Goal: Task Accomplishment & Management: Manage account settings

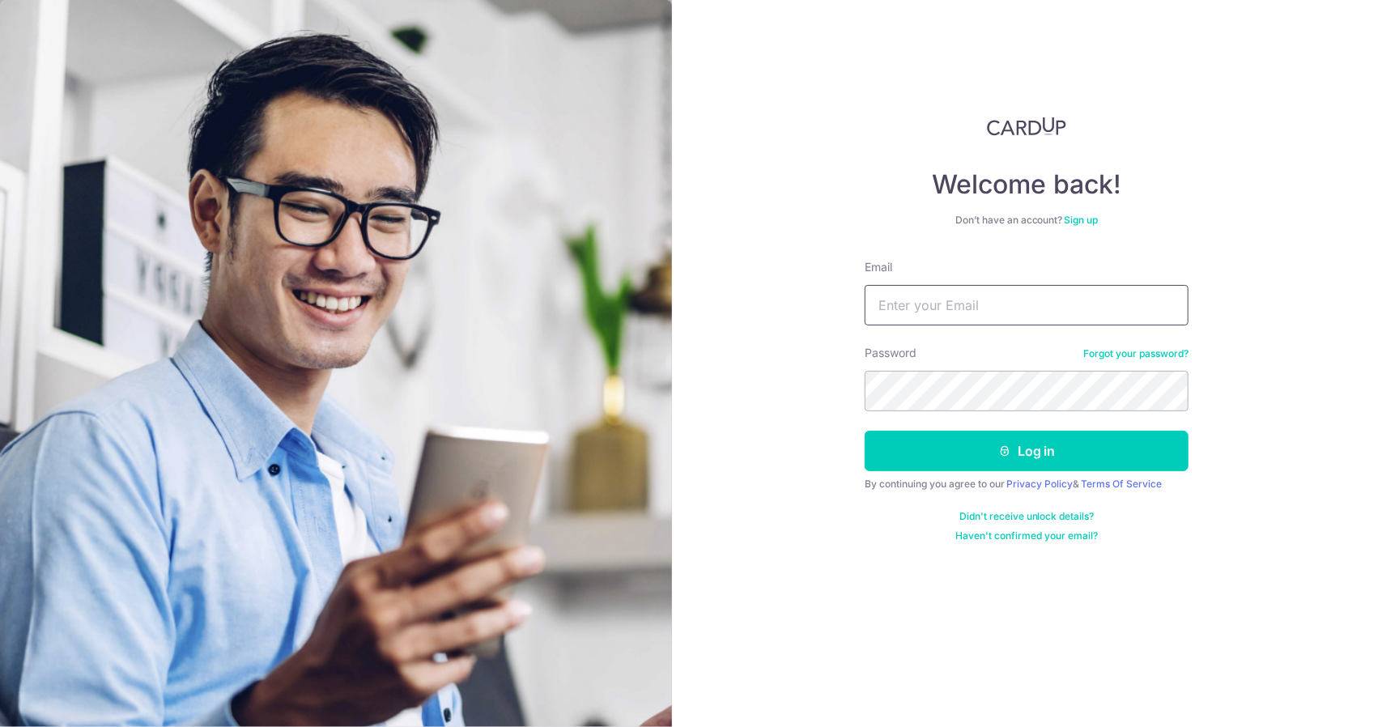
type input "[EMAIL_ADDRESS][DOMAIN_NAME]"
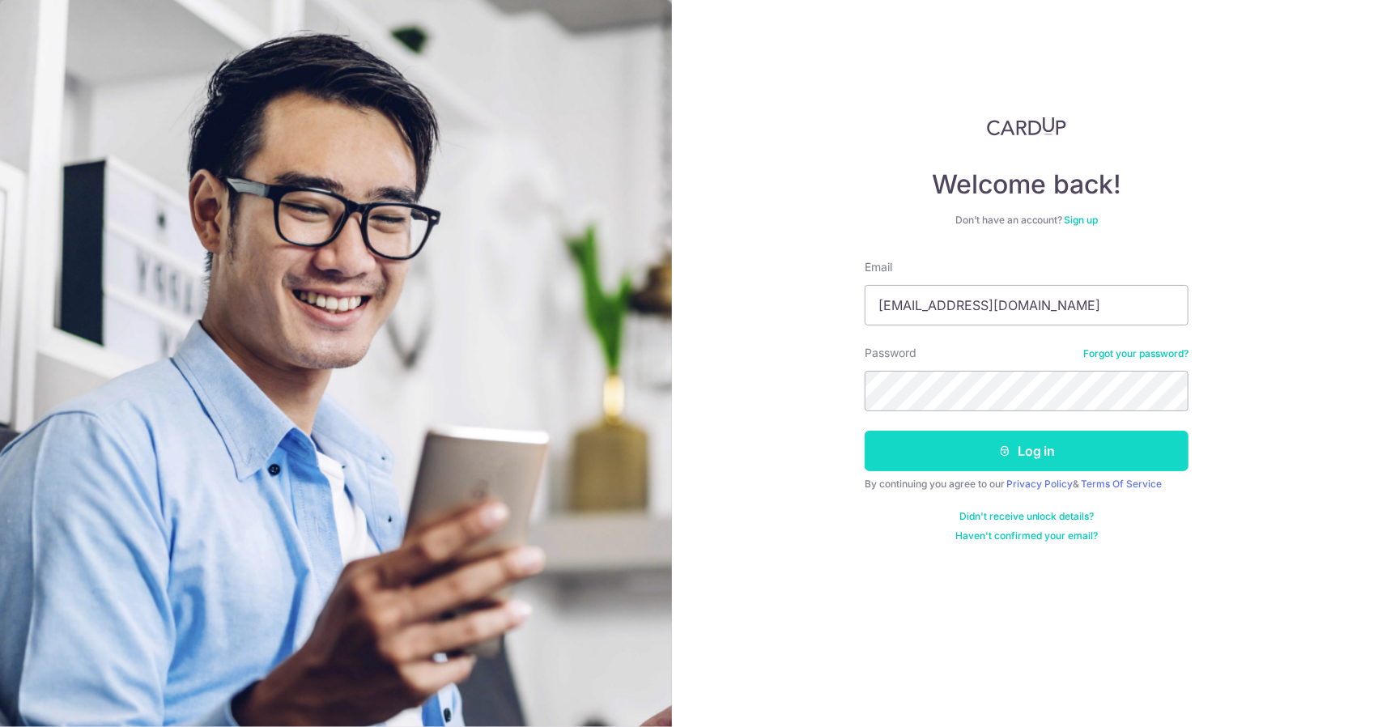
click at [1056, 446] on button "Log in" at bounding box center [1027, 451] width 324 height 40
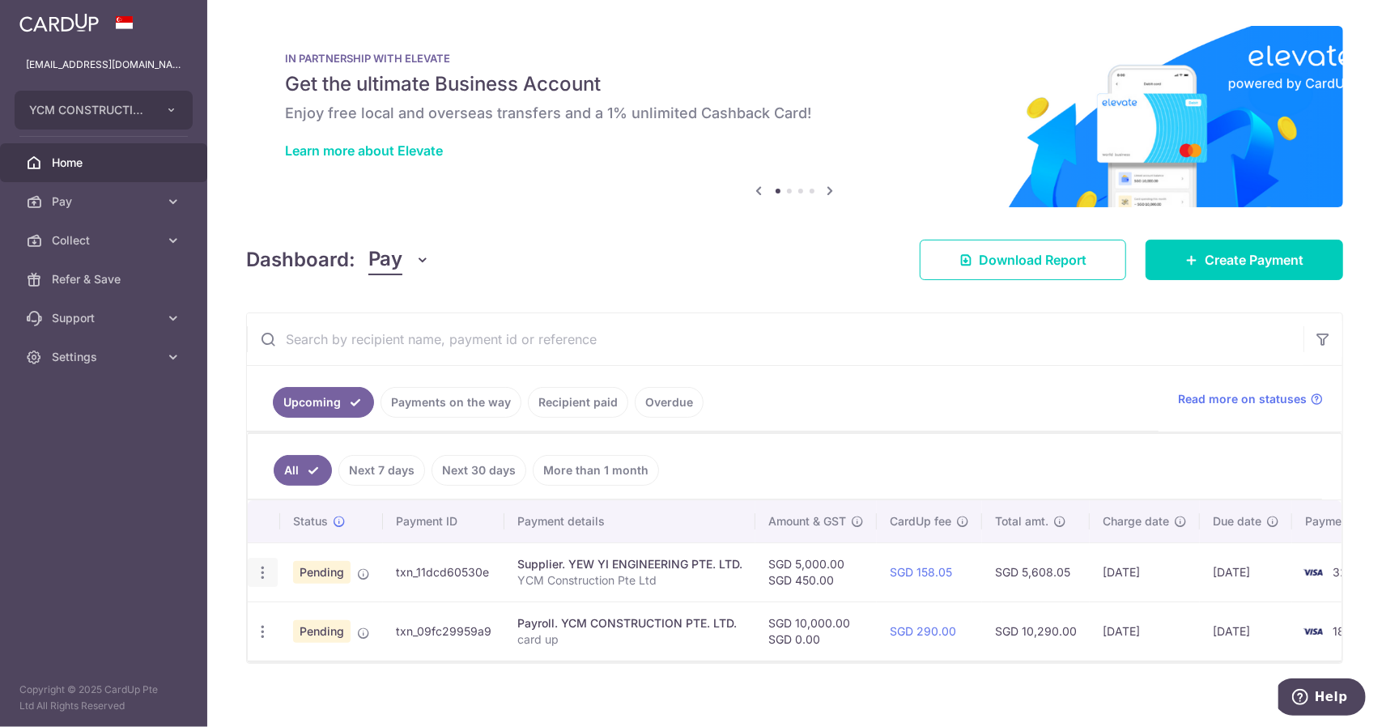
click at [266, 574] on icon "button" at bounding box center [262, 572] width 17 height 17
click at [376, 611] on span "Update payment" at bounding box center [349, 616] width 110 height 19
radio input "true"
type input "5,000.00"
type input "450.00"
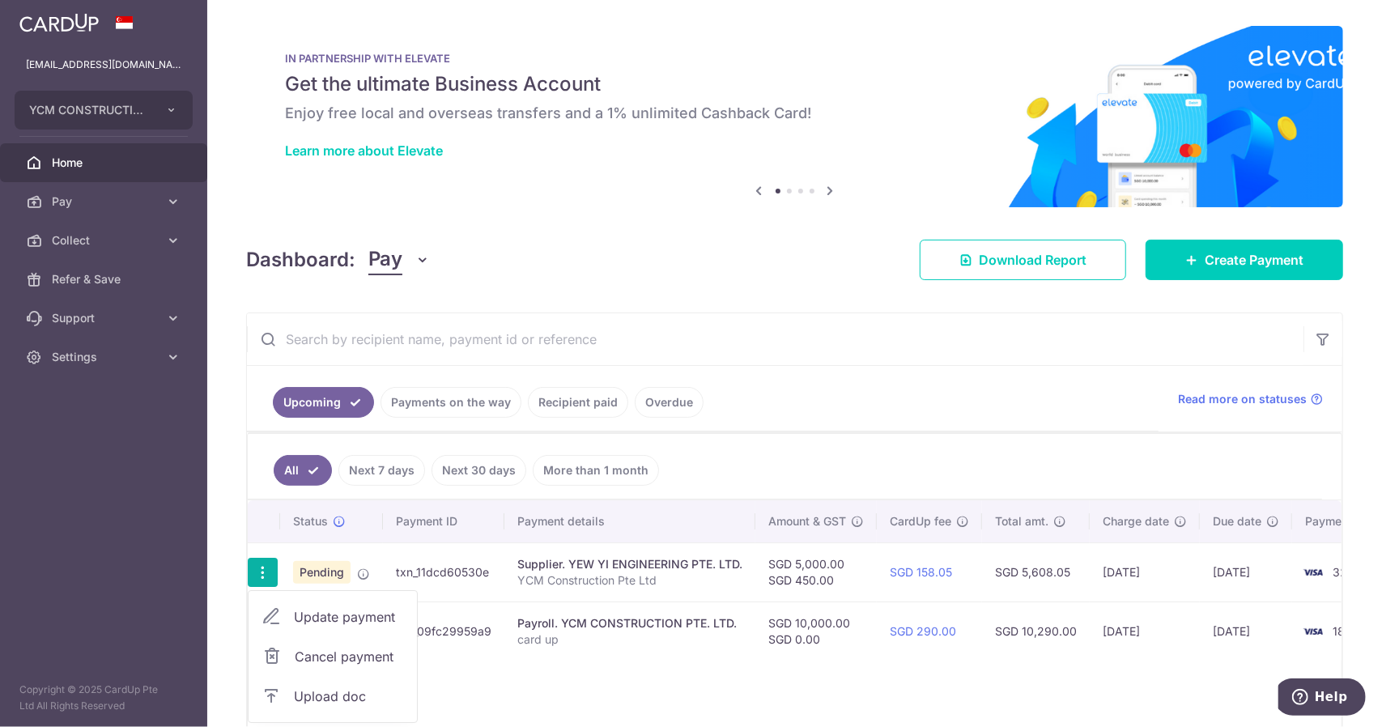
type input "11/08/2025"
type input "YCM Construction Pte Ltd"
type input "Cardup YEW YI"
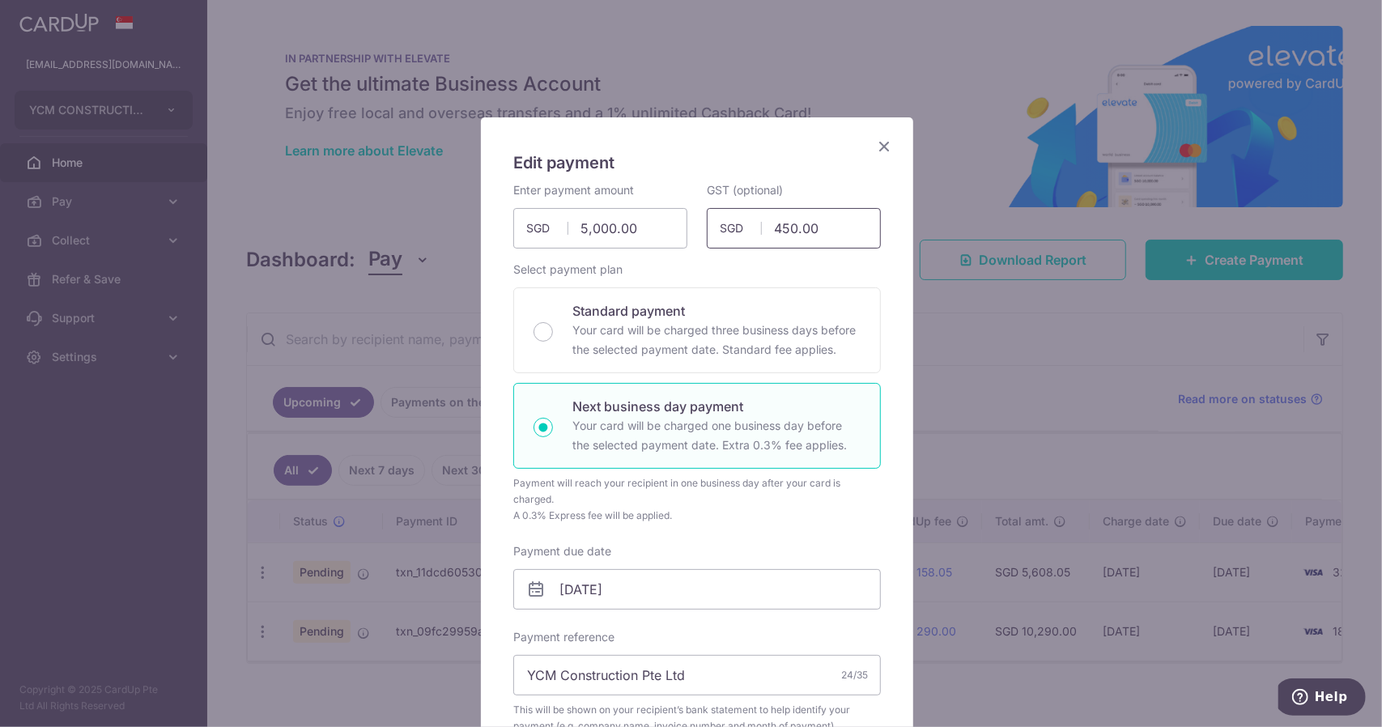
click at [821, 221] on input "450.00" at bounding box center [794, 228] width 174 height 40
drag, startPoint x: 836, startPoint y: 228, endPoint x: 742, endPoint y: 228, distance: 93.9
click at [742, 228] on div "450.00 450.00 SGD" at bounding box center [794, 228] width 174 height 40
click at [652, 227] on input "5,000.00" at bounding box center [600, 228] width 174 height 40
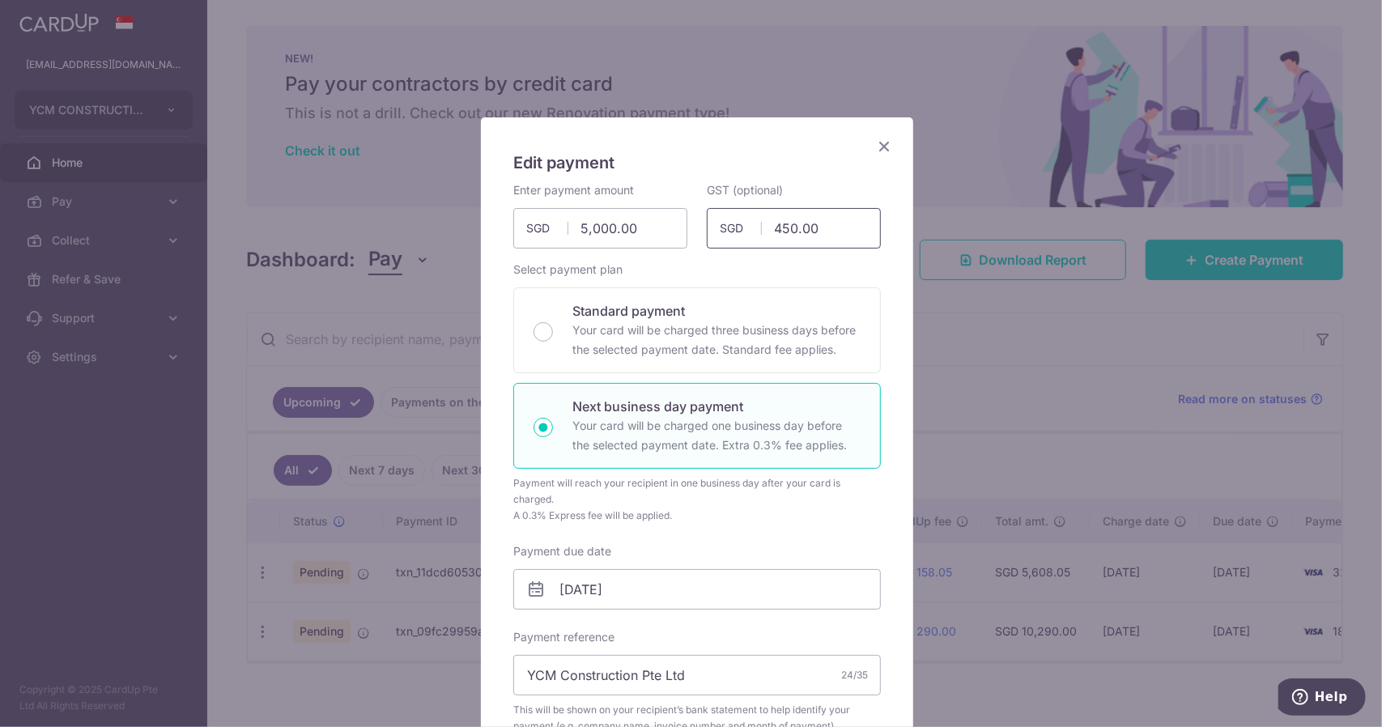
type input "5,000.00"
drag, startPoint x: 818, startPoint y: 232, endPoint x: 760, endPoint y: 229, distance: 57.6
click at [760, 229] on input "450.00" at bounding box center [794, 228] width 174 height 40
click at [704, 260] on div "Enter payment amount 5,000.00 5000.00 SGD To change the payment amount, please …" at bounding box center [697, 625] width 368 height 887
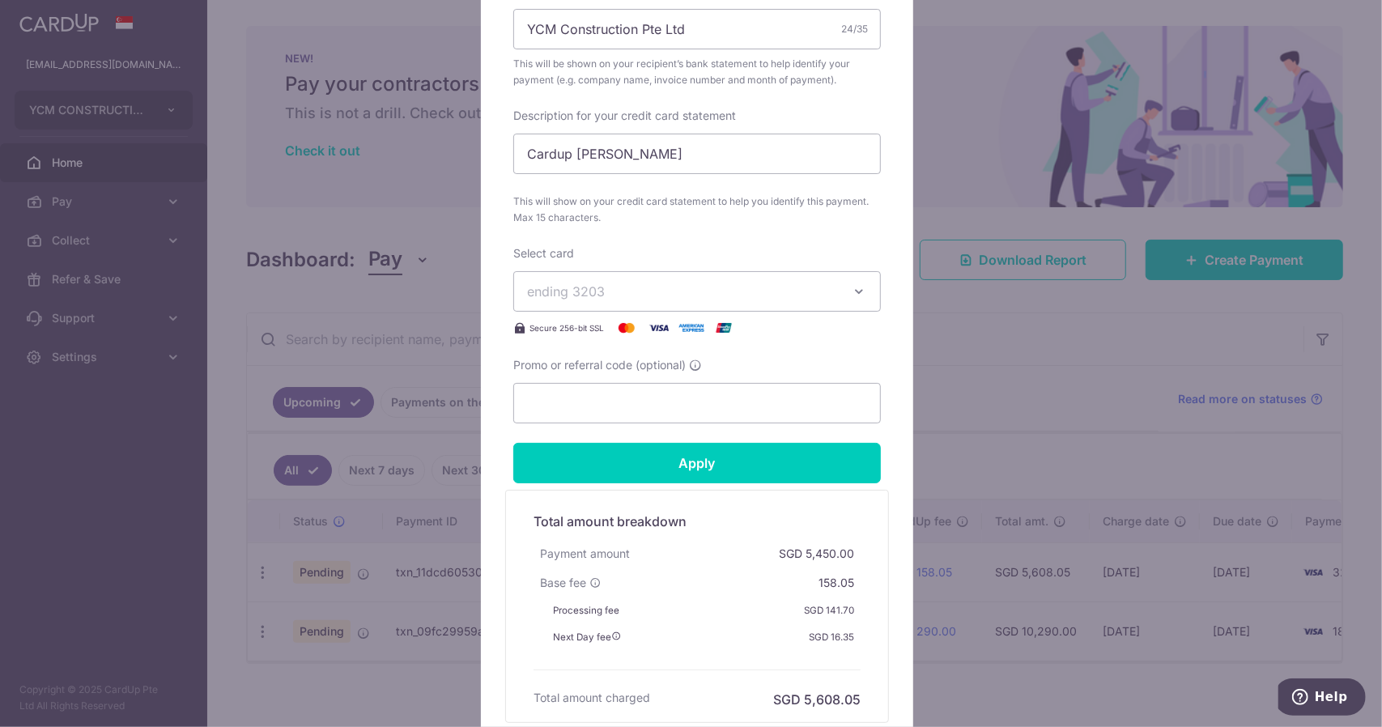
scroll to position [729, 0]
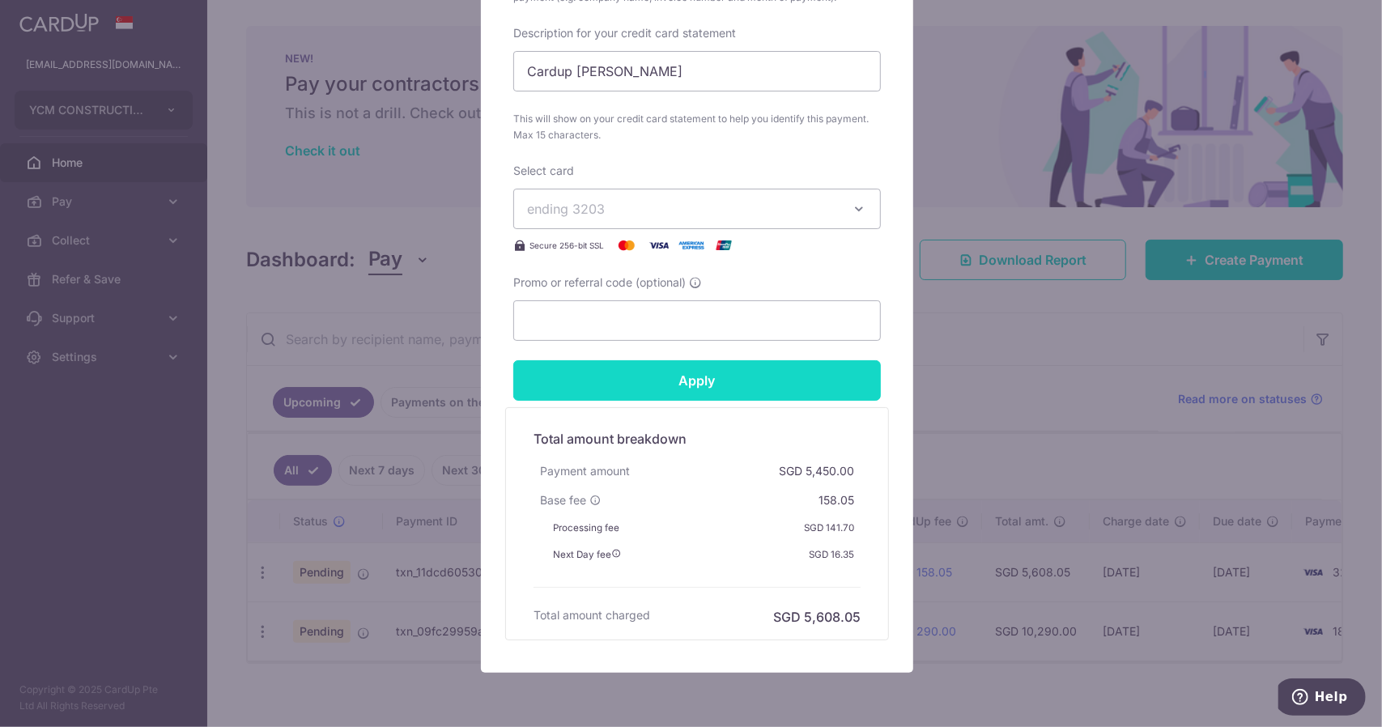
click at [758, 380] on input "Apply" at bounding box center [697, 380] width 368 height 40
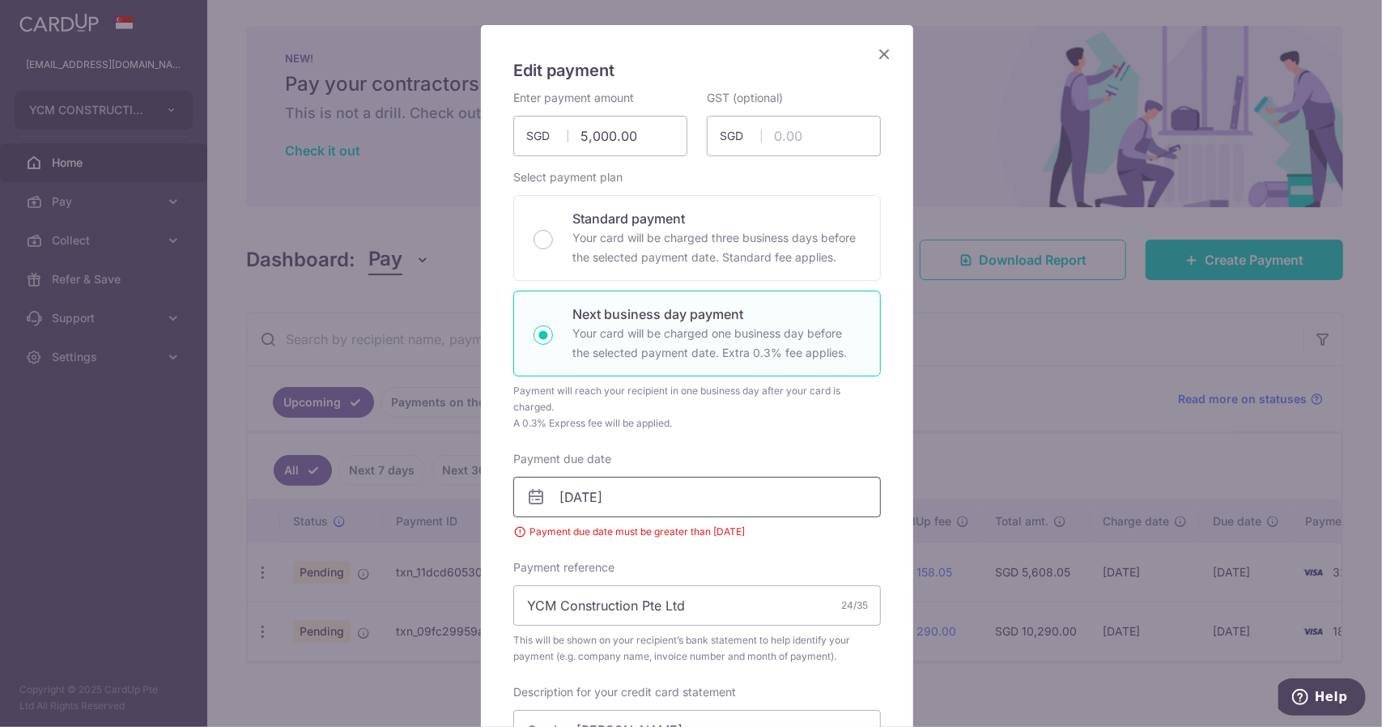
scroll to position [104, 0]
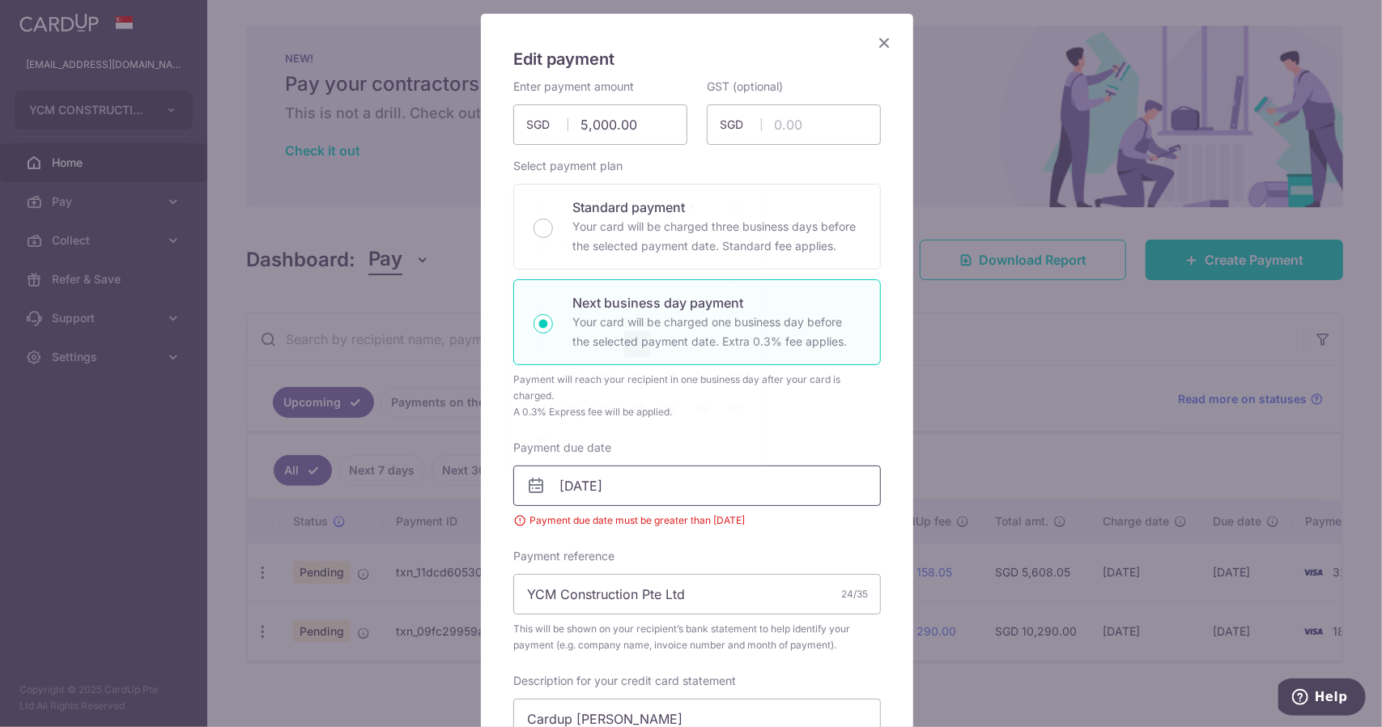
click at [706, 471] on input "[DATE]" at bounding box center [697, 485] width 368 height 40
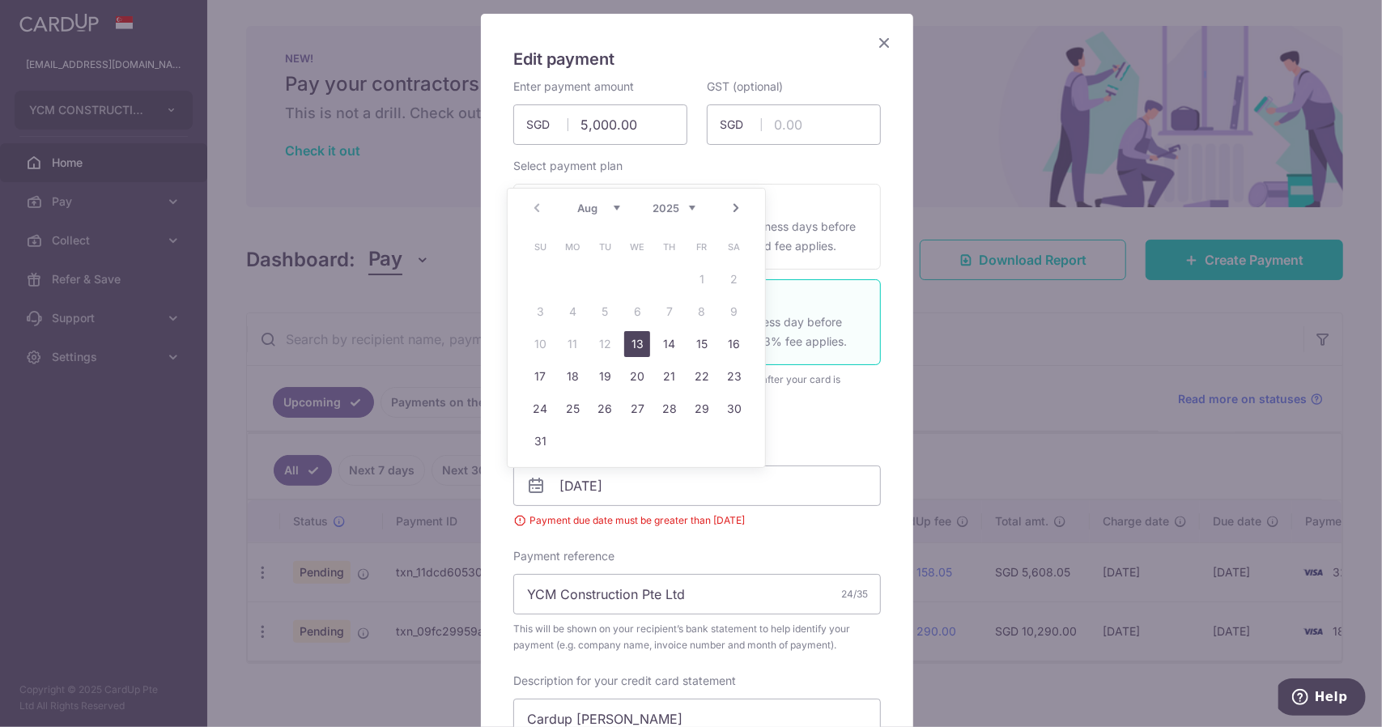
click at [646, 337] on link "13" at bounding box center [637, 344] width 26 height 26
type input "[DATE]"
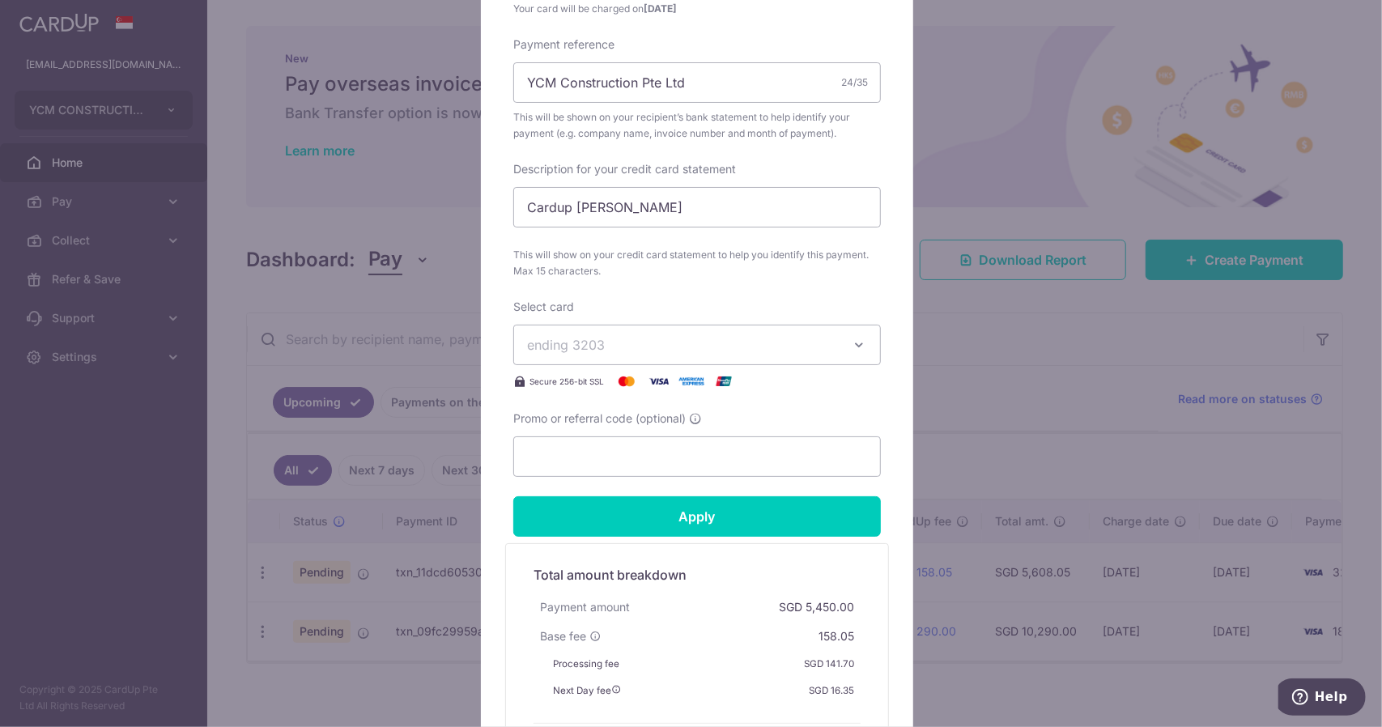
scroll to position [811, 0]
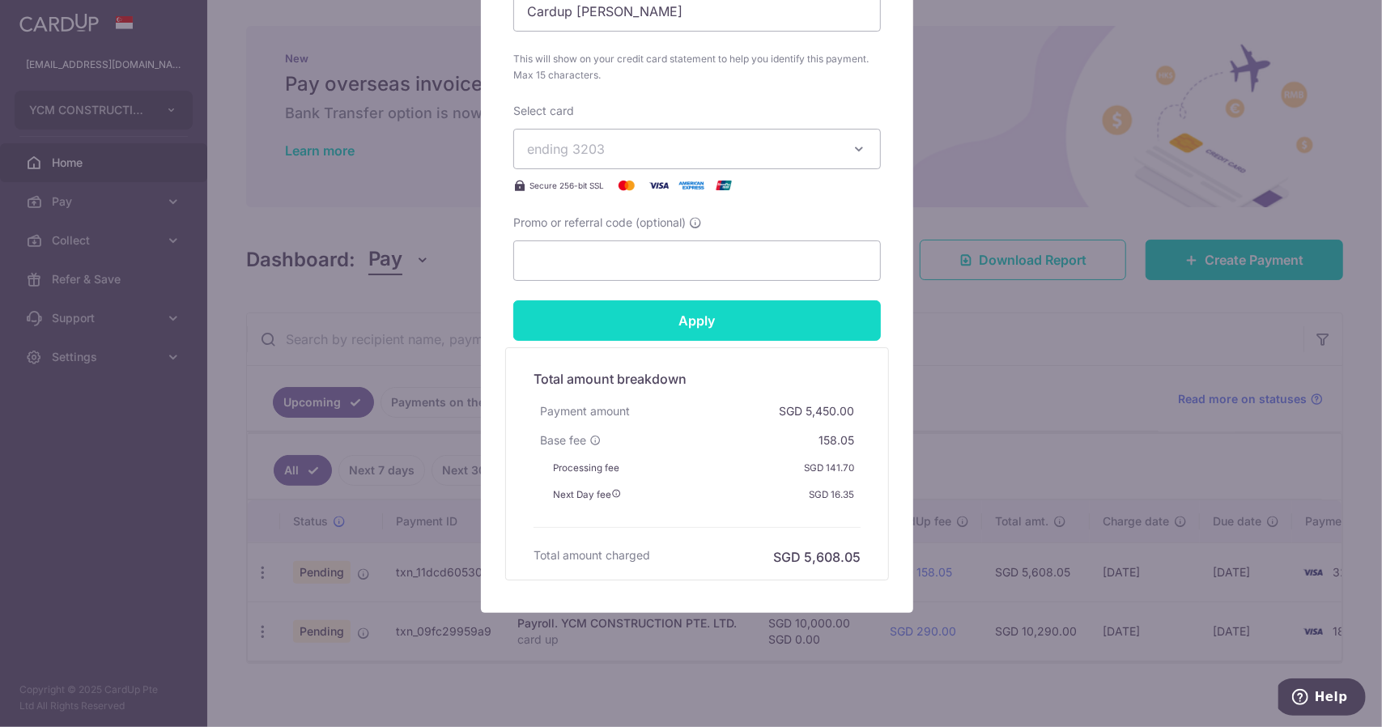
click at [756, 323] on input "Apply" at bounding box center [697, 320] width 368 height 40
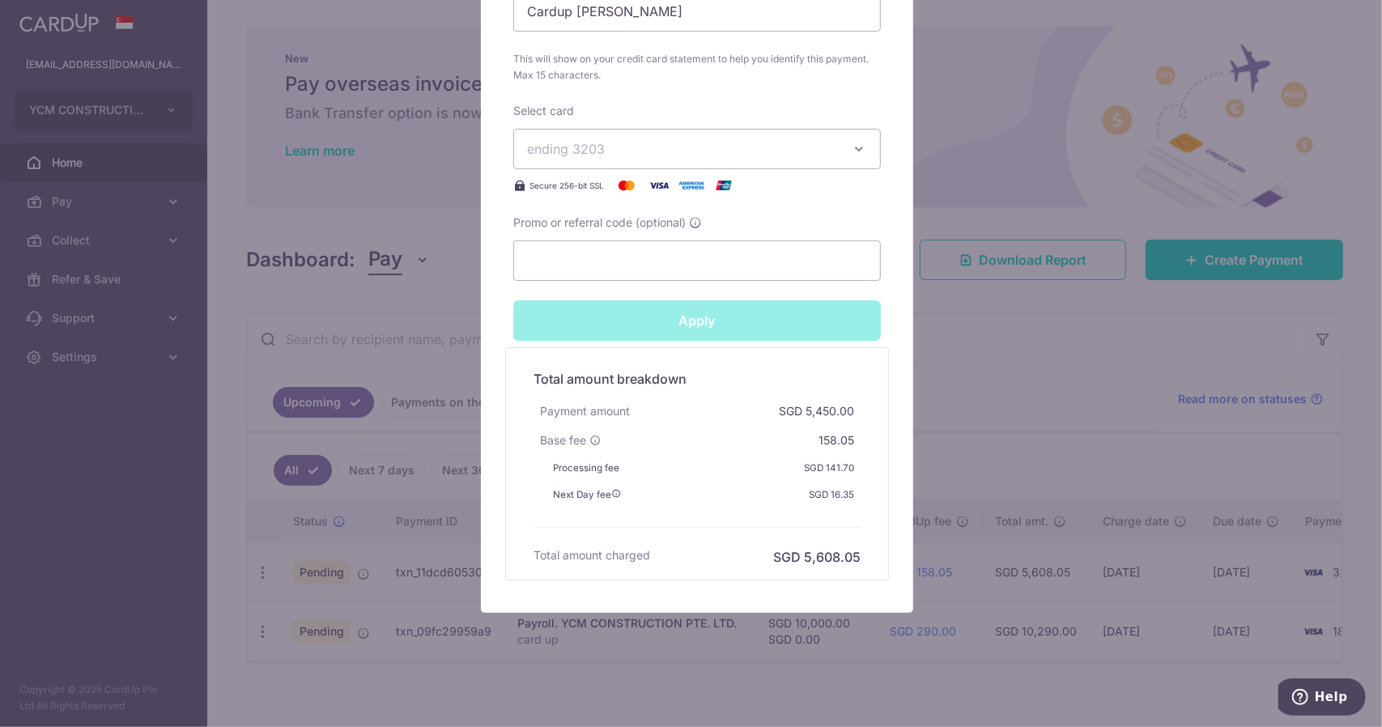
type input "Successfully Applied"
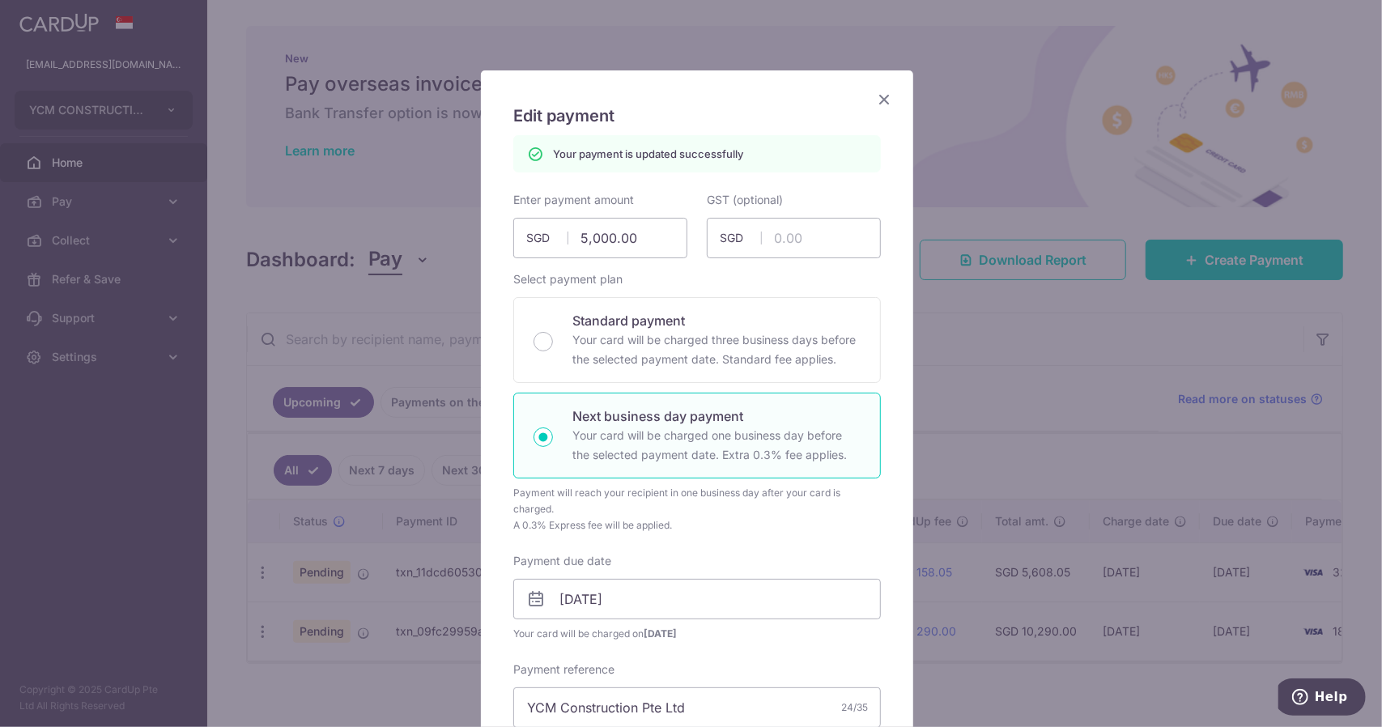
scroll to position [0, 0]
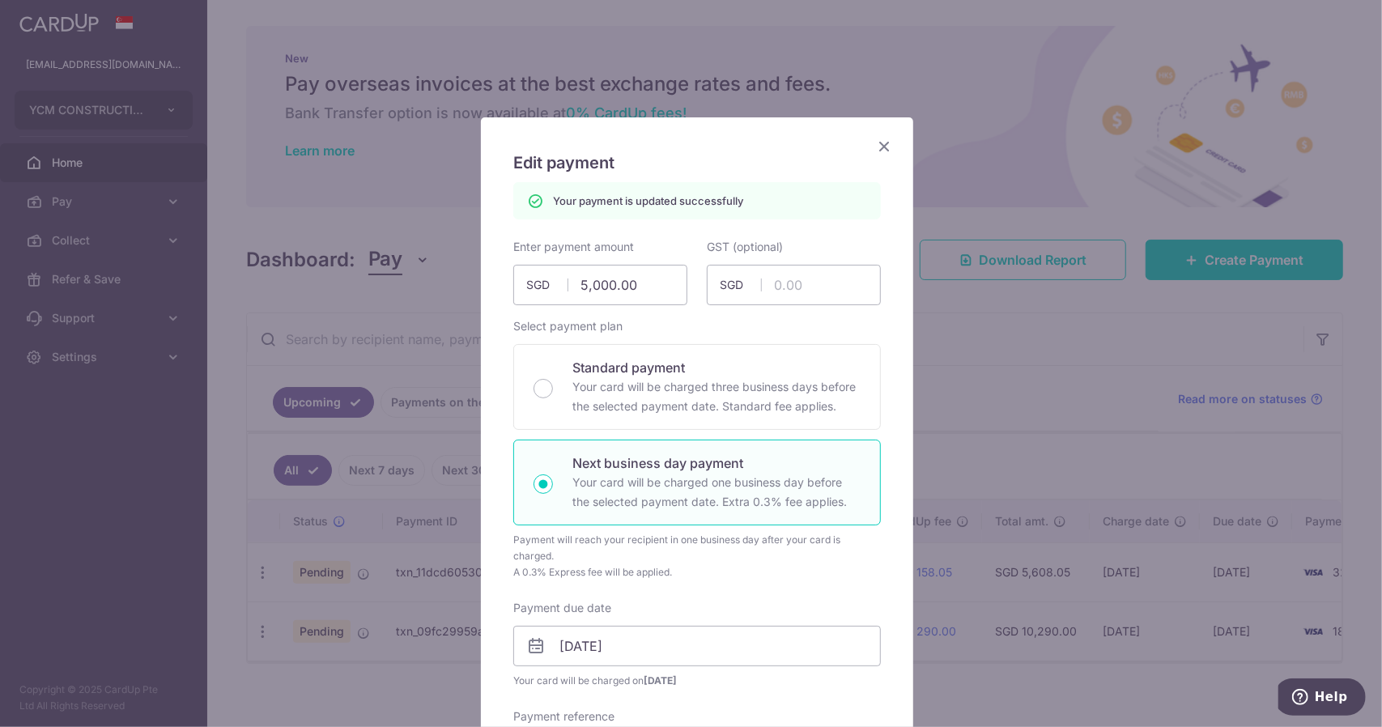
click at [881, 145] on icon "Close" at bounding box center [883, 146] width 19 height 20
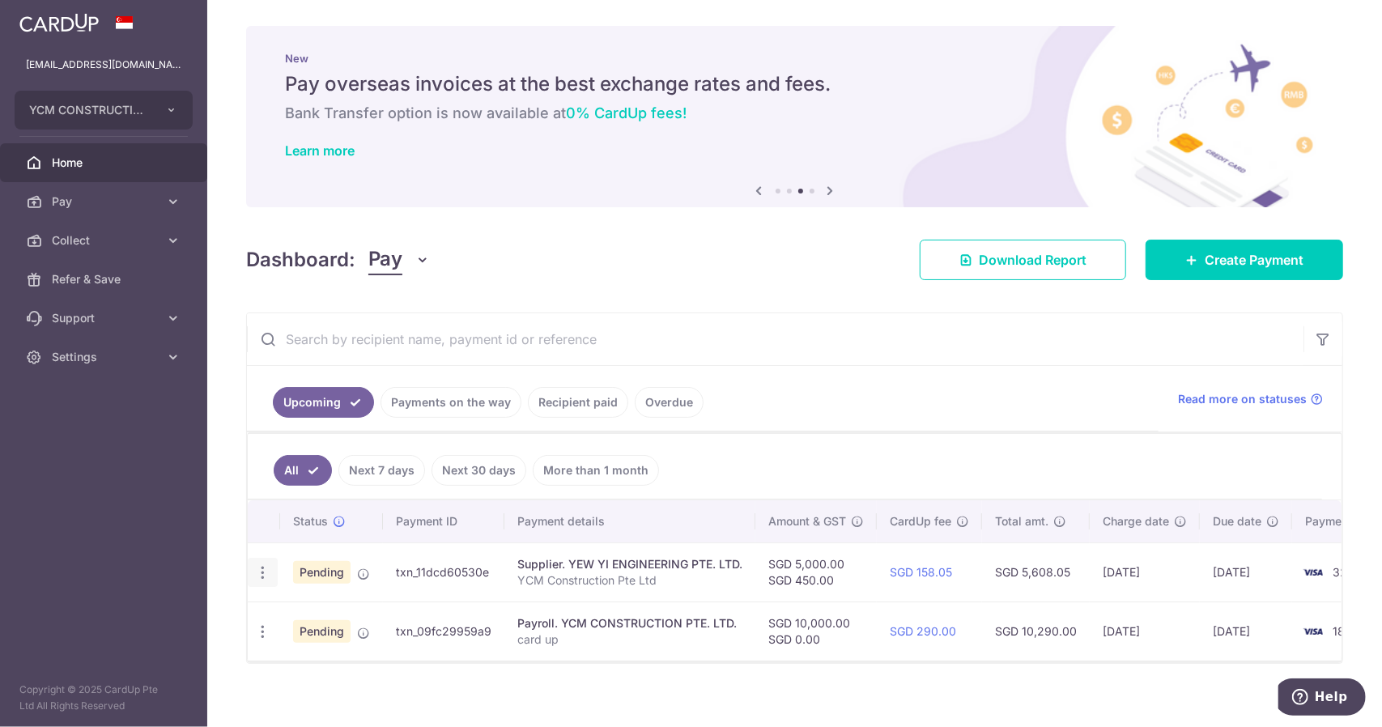
click at [261, 569] on icon "button" at bounding box center [262, 572] width 17 height 17
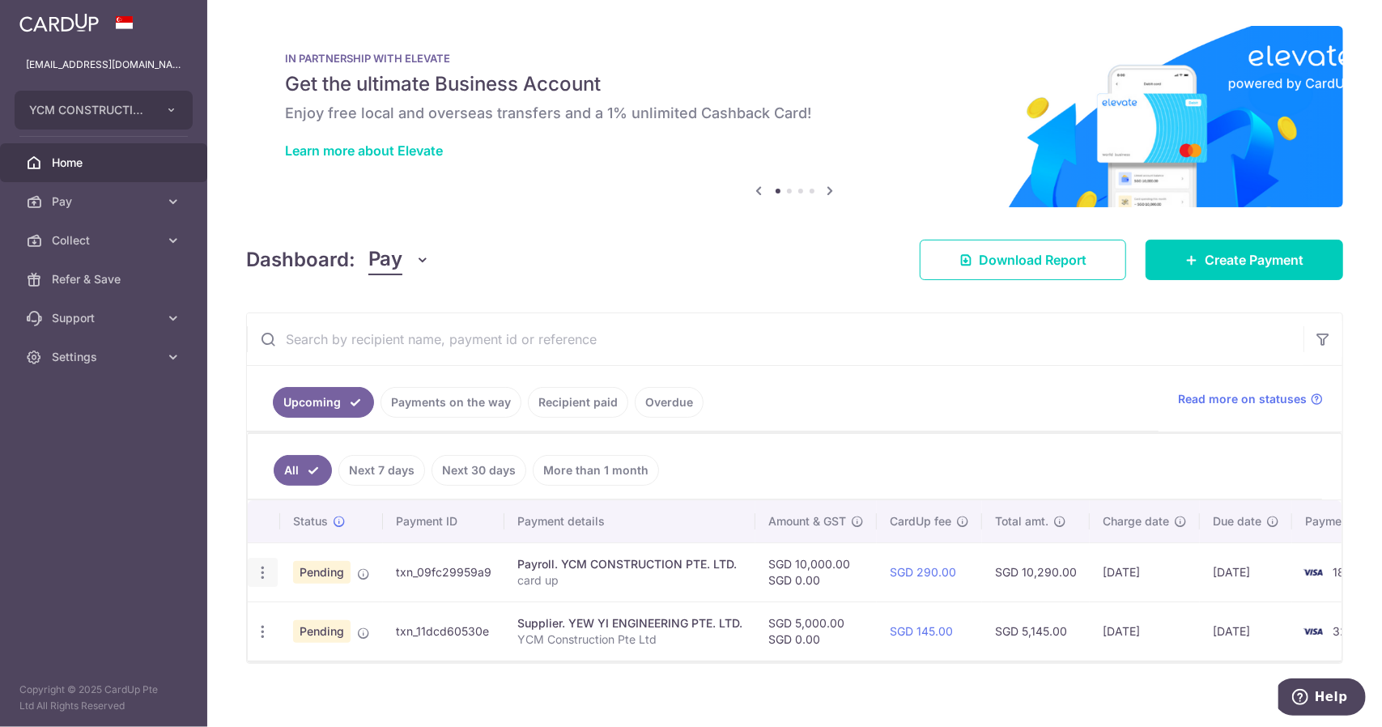
click at [263, 564] on icon "button" at bounding box center [262, 572] width 17 height 17
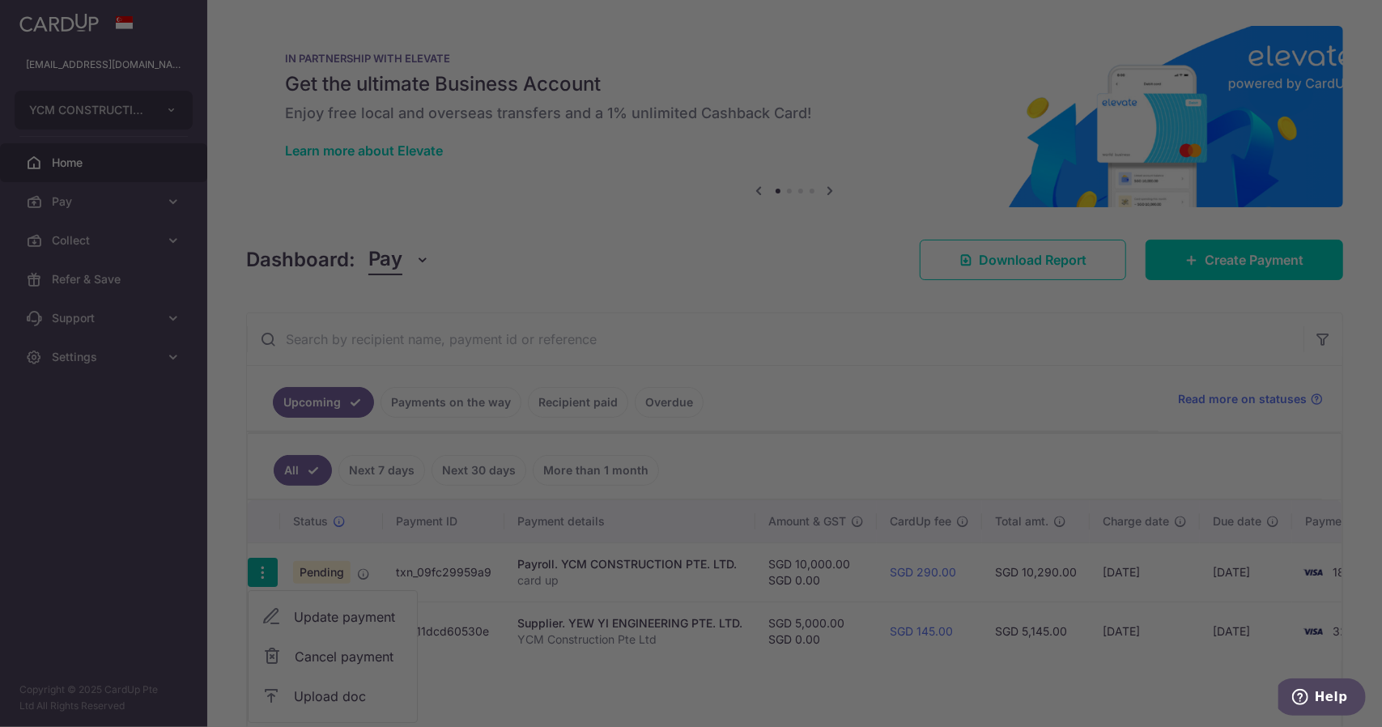
click at [356, 690] on div at bounding box center [698, 367] width 1396 height 734
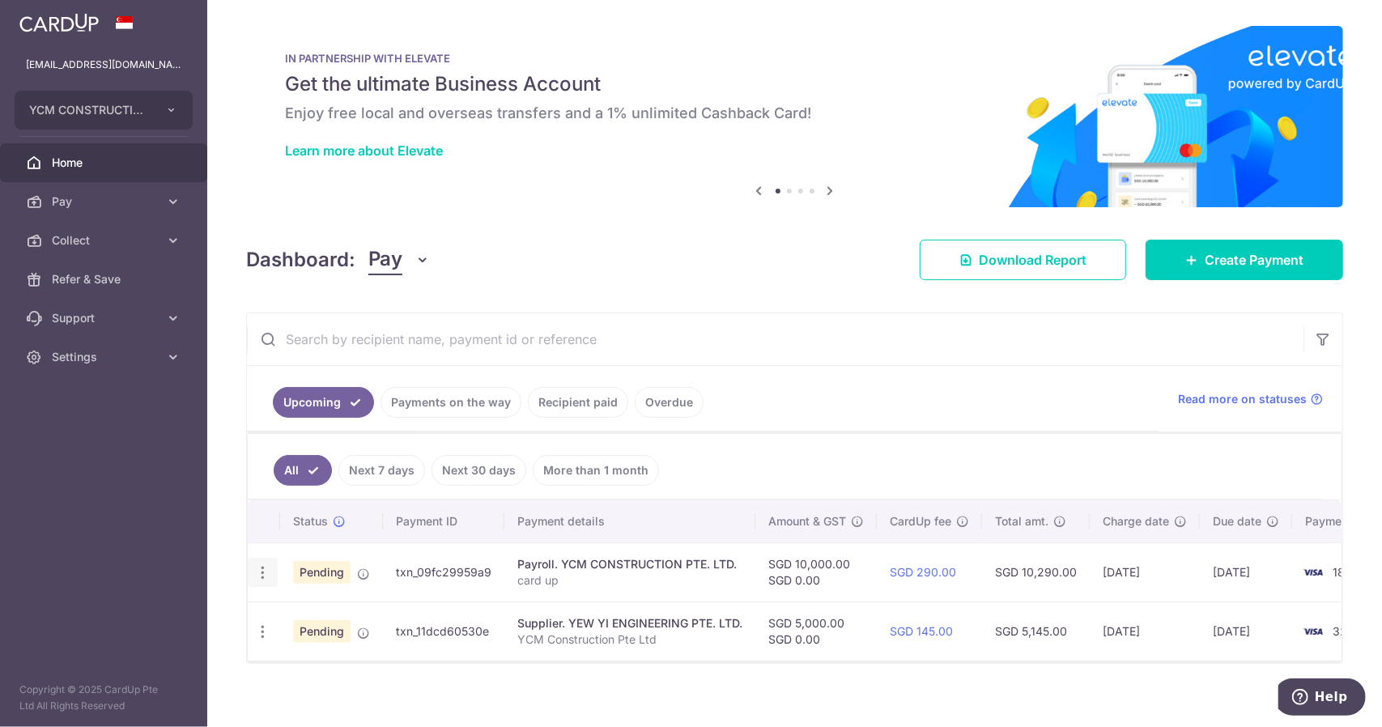
click at [262, 566] on icon "button" at bounding box center [262, 572] width 17 height 17
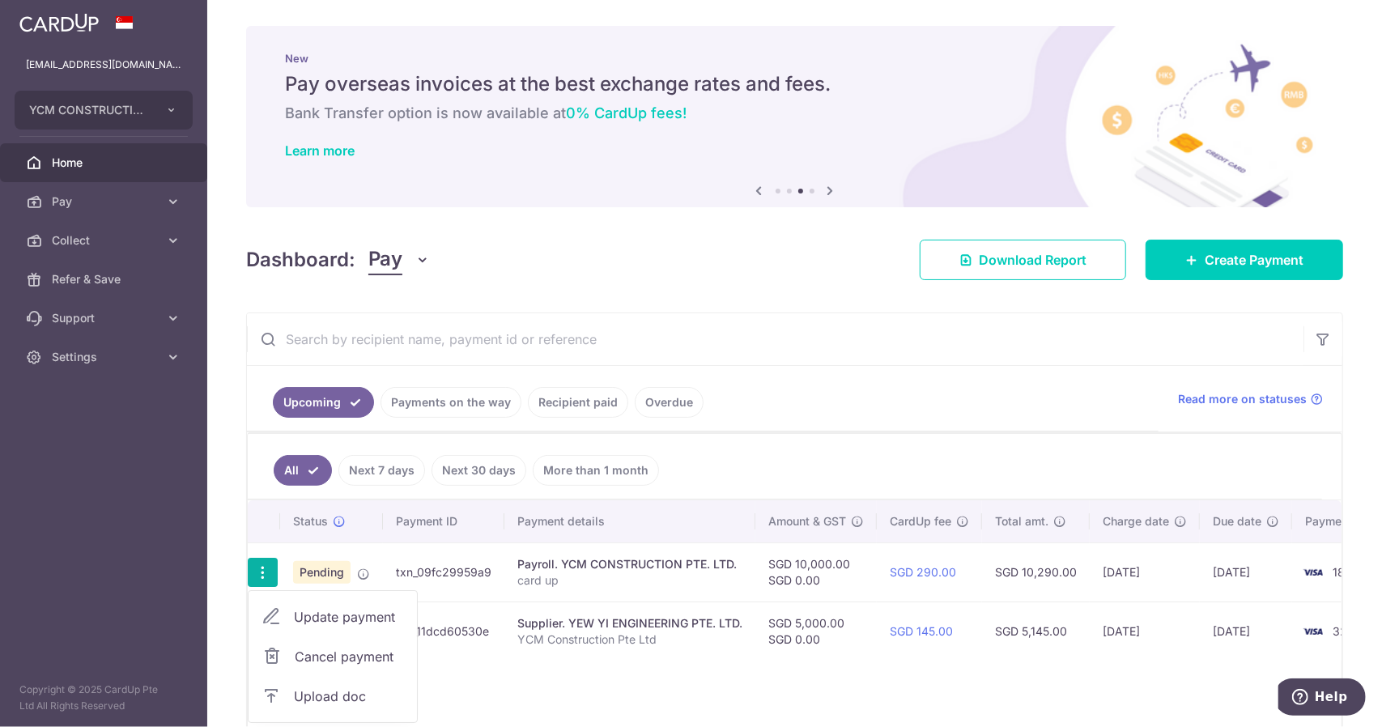
click at [334, 689] on span "Upload doc" at bounding box center [349, 695] width 110 height 19
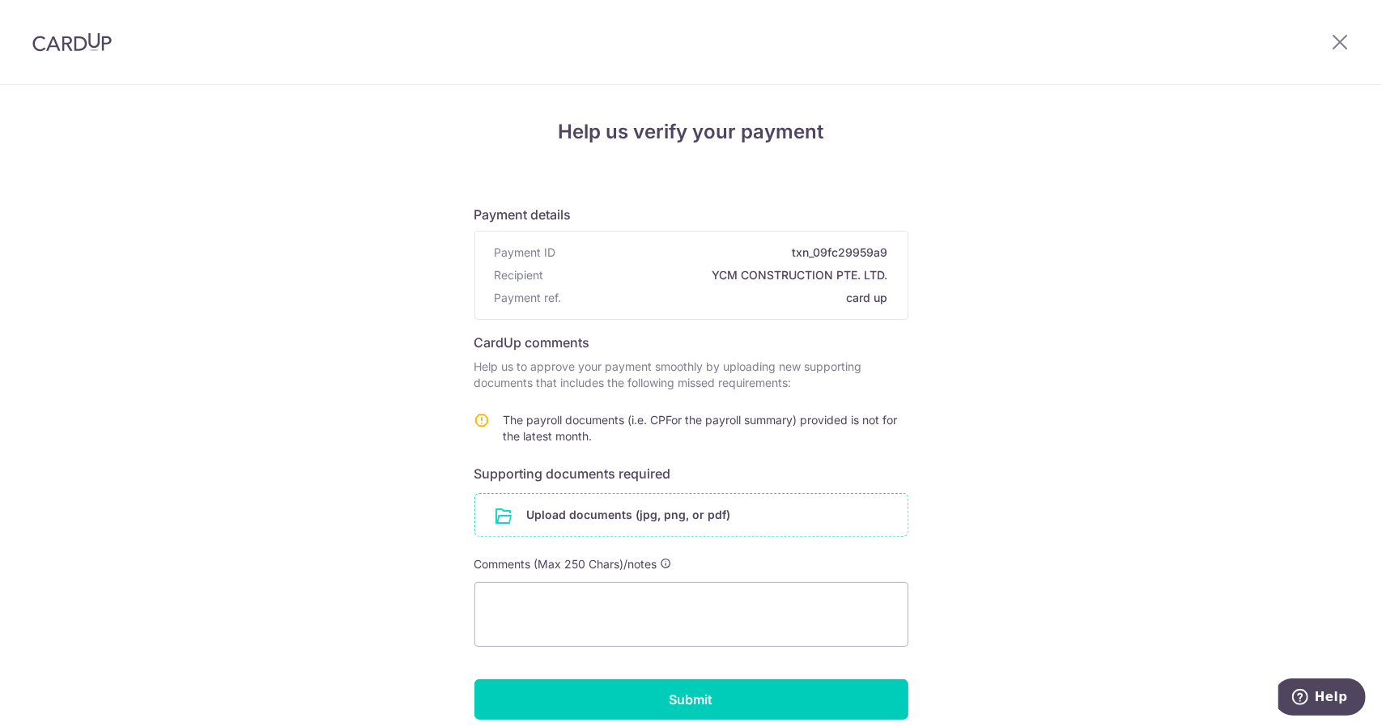
click at [634, 528] on input "file" at bounding box center [691, 515] width 432 height 42
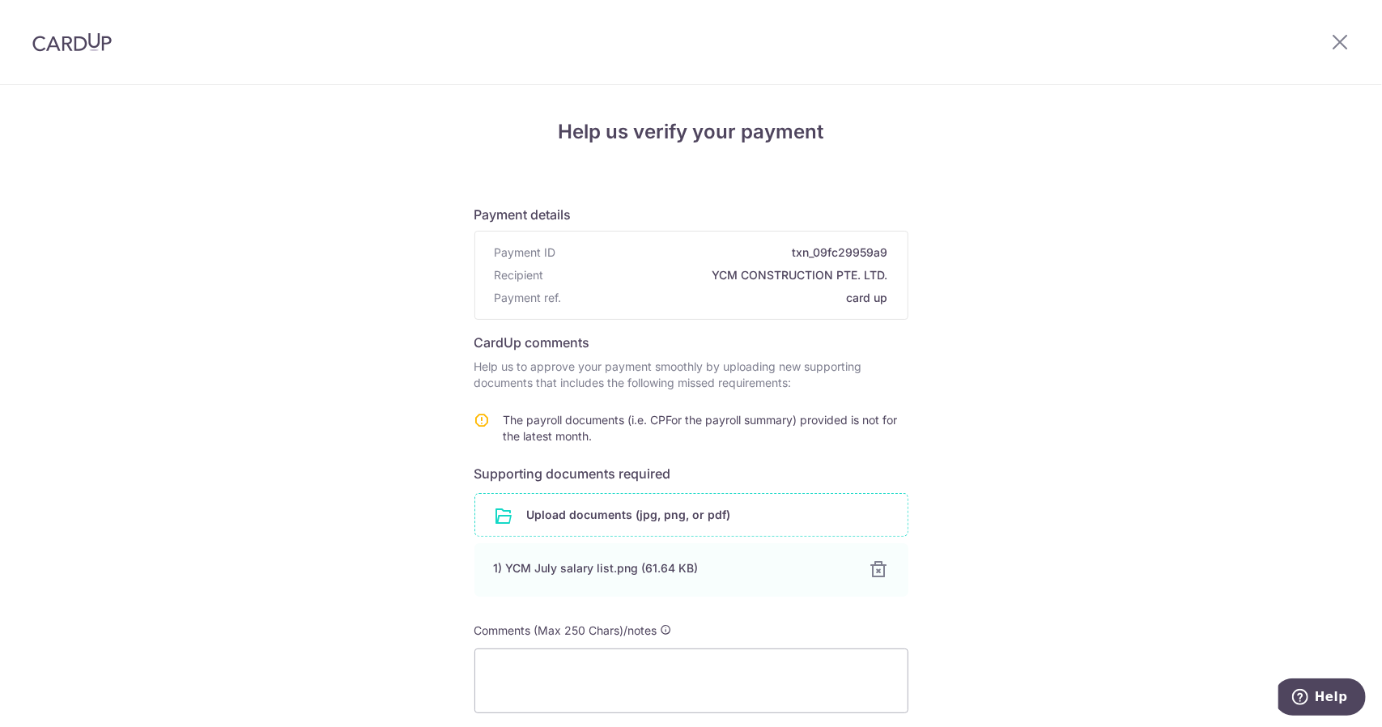
click at [603, 516] on input "file" at bounding box center [691, 515] width 432 height 42
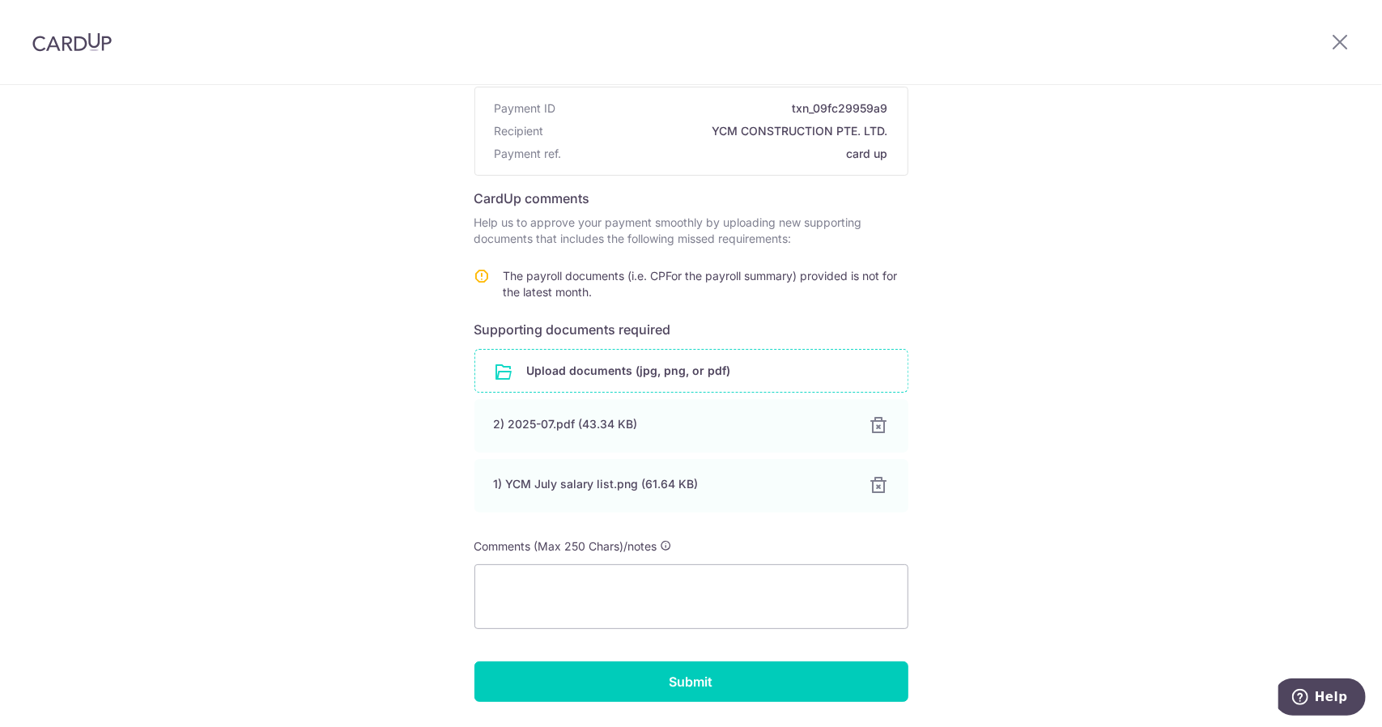
scroll to position [193, 0]
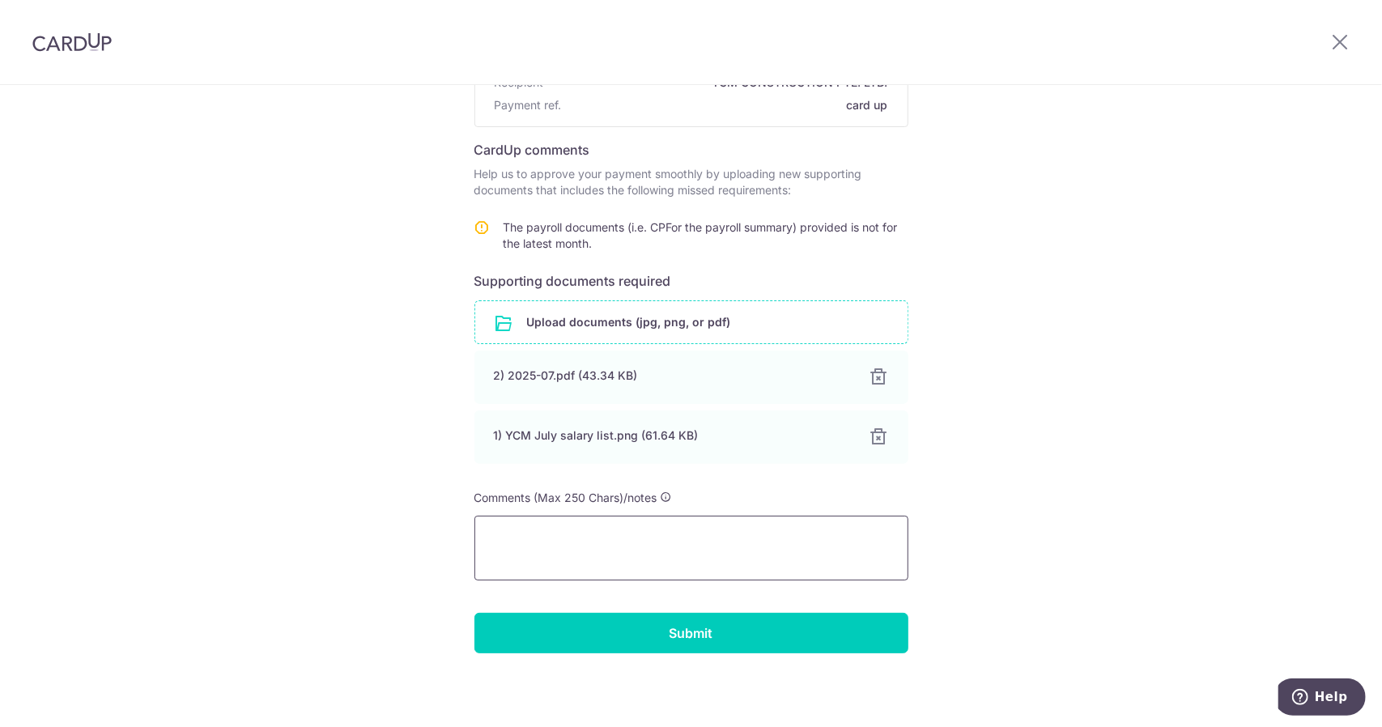
click at [673, 537] on textarea at bounding box center [691, 548] width 434 height 65
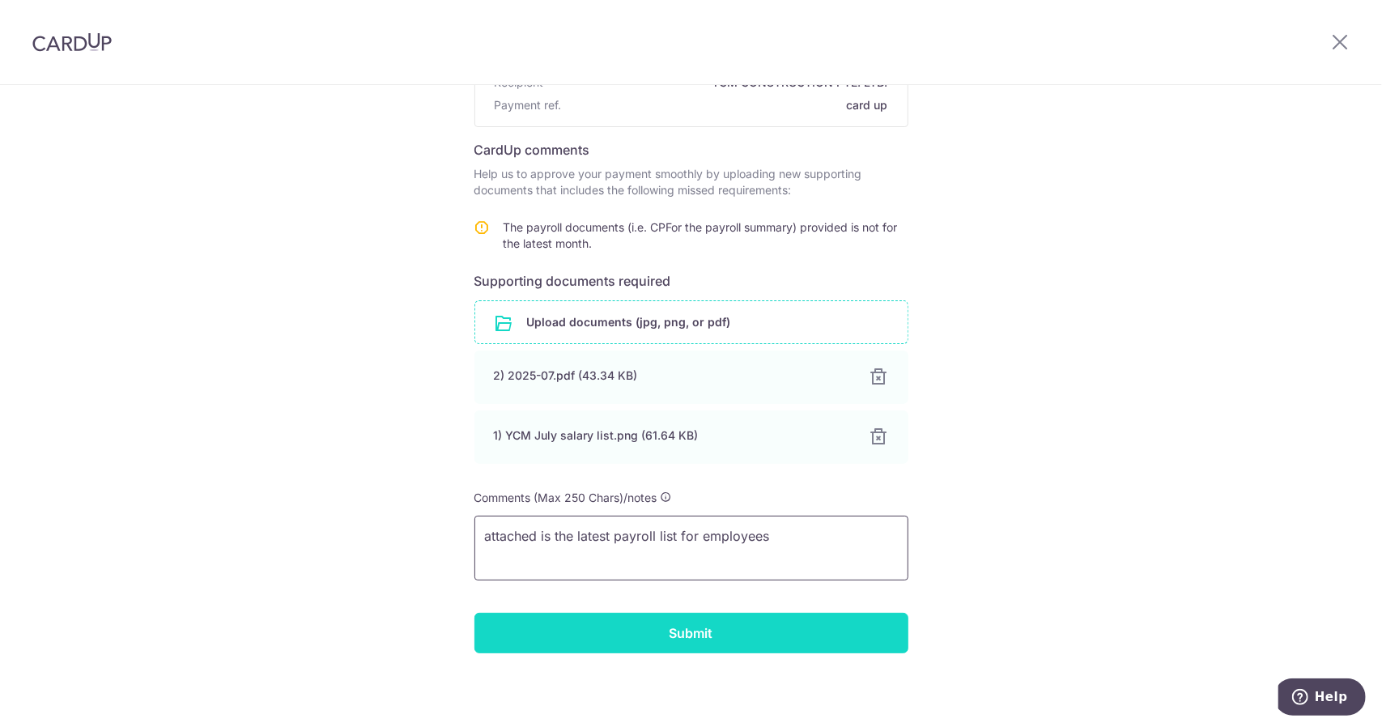
type textarea "attached is the latest payroll list for employees"
click at [714, 644] on input "Submit" at bounding box center [691, 633] width 434 height 40
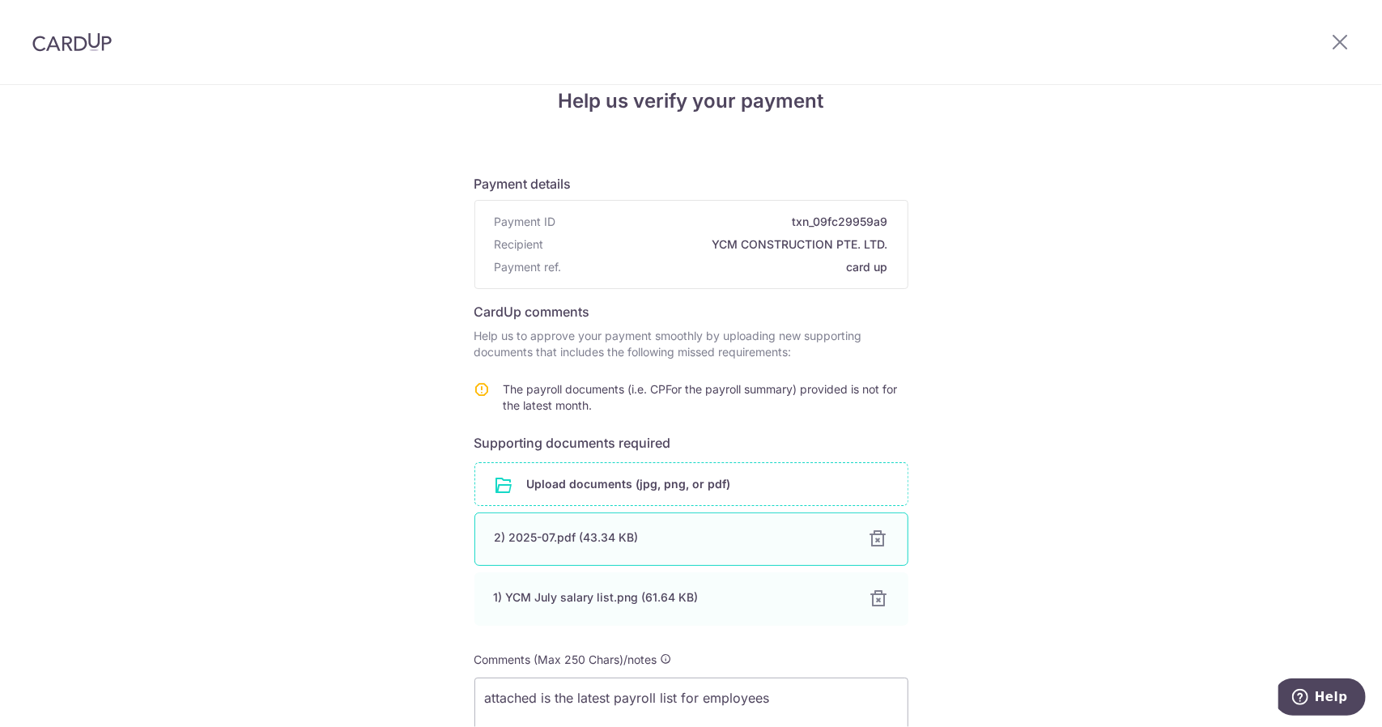
scroll to position [0, 0]
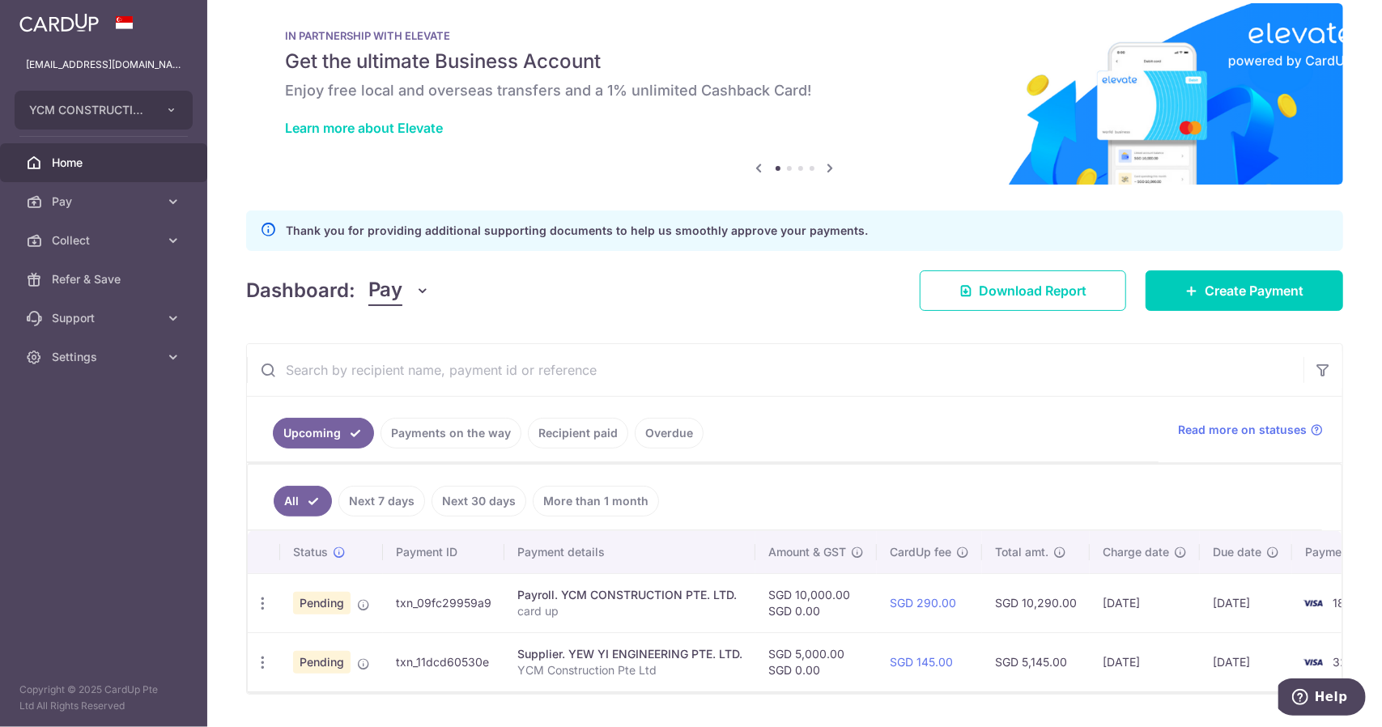
scroll to position [68, 0]
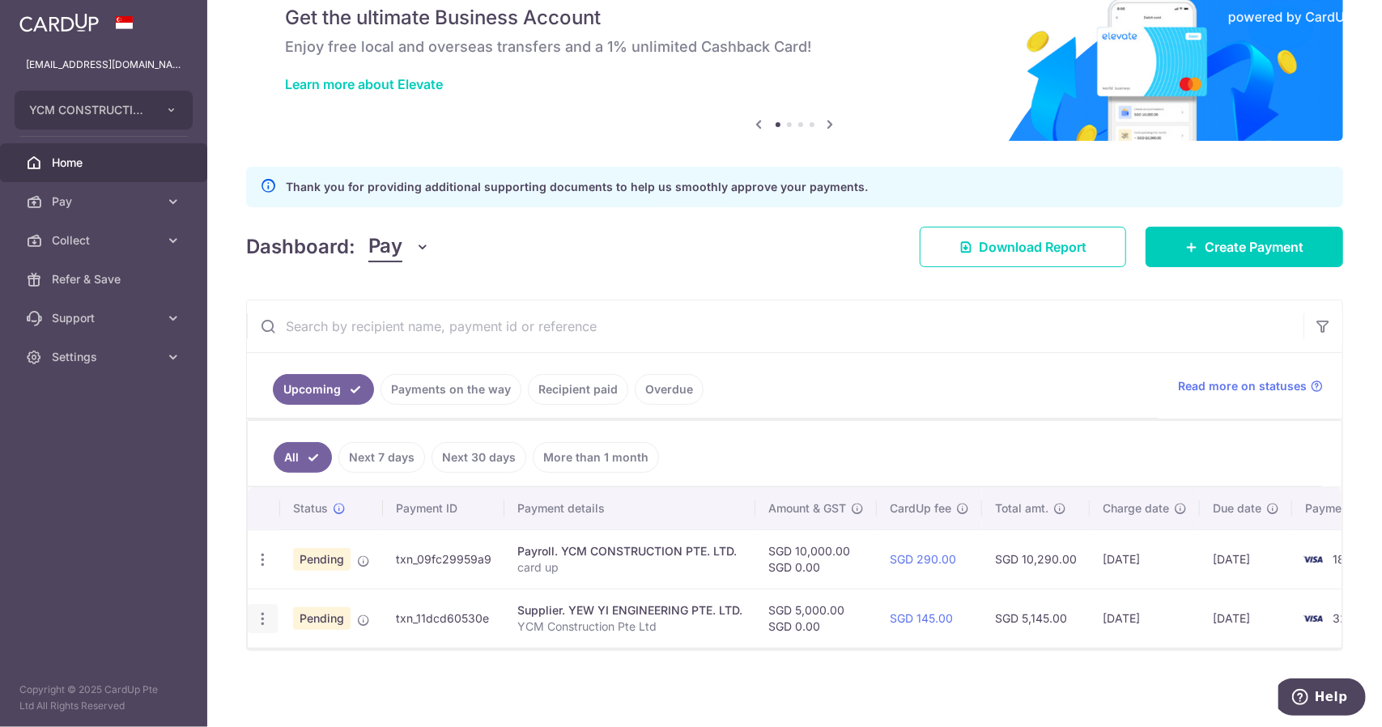
click at [266, 621] on div "Update payment Cancel payment Upload doc" at bounding box center [263, 619] width 30 height 30
click at [266, 568] on icon "button" at bounding box center [262, 559] width 17 height 17
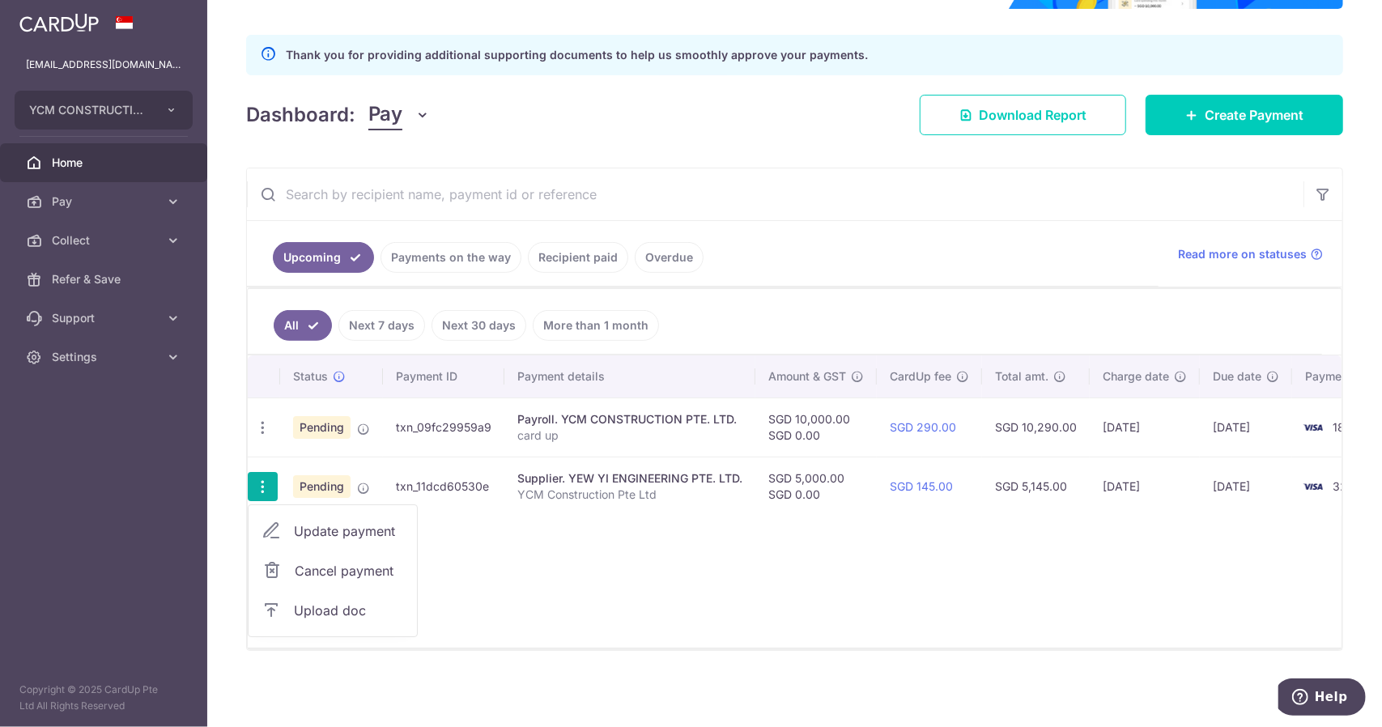
click at [356, 605] on span "Upload doc" at bounding box center [349, 610] width 110 height 19
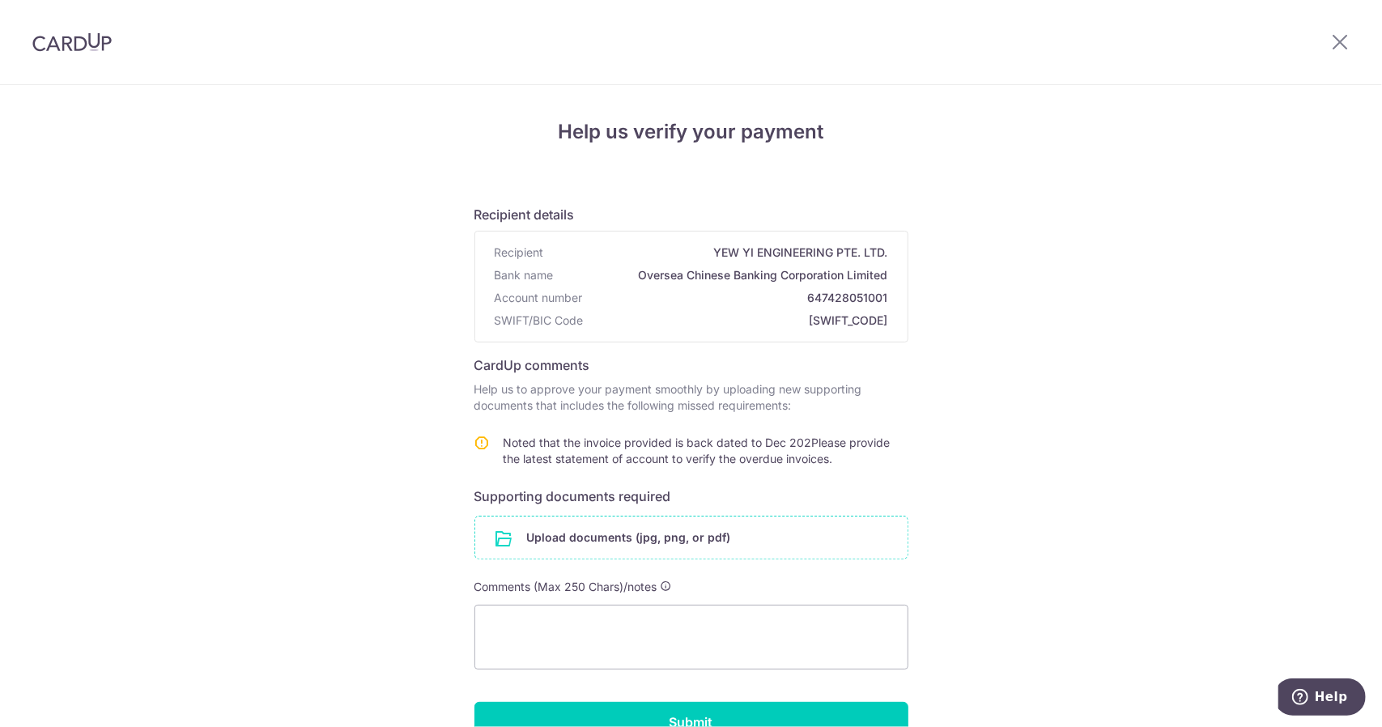
click at [657, 541] on input "file" at bounding box center [691, 537] width 432 height 42
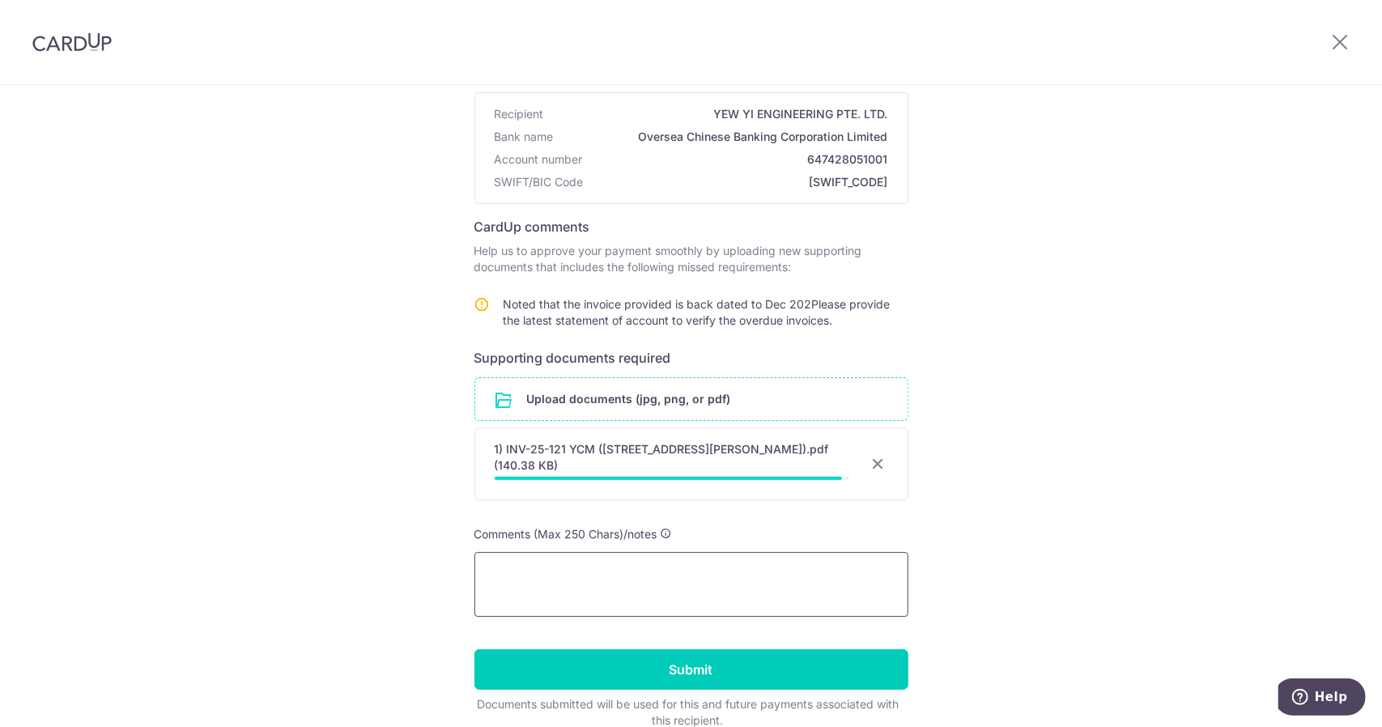
scroll to position [194, 0]
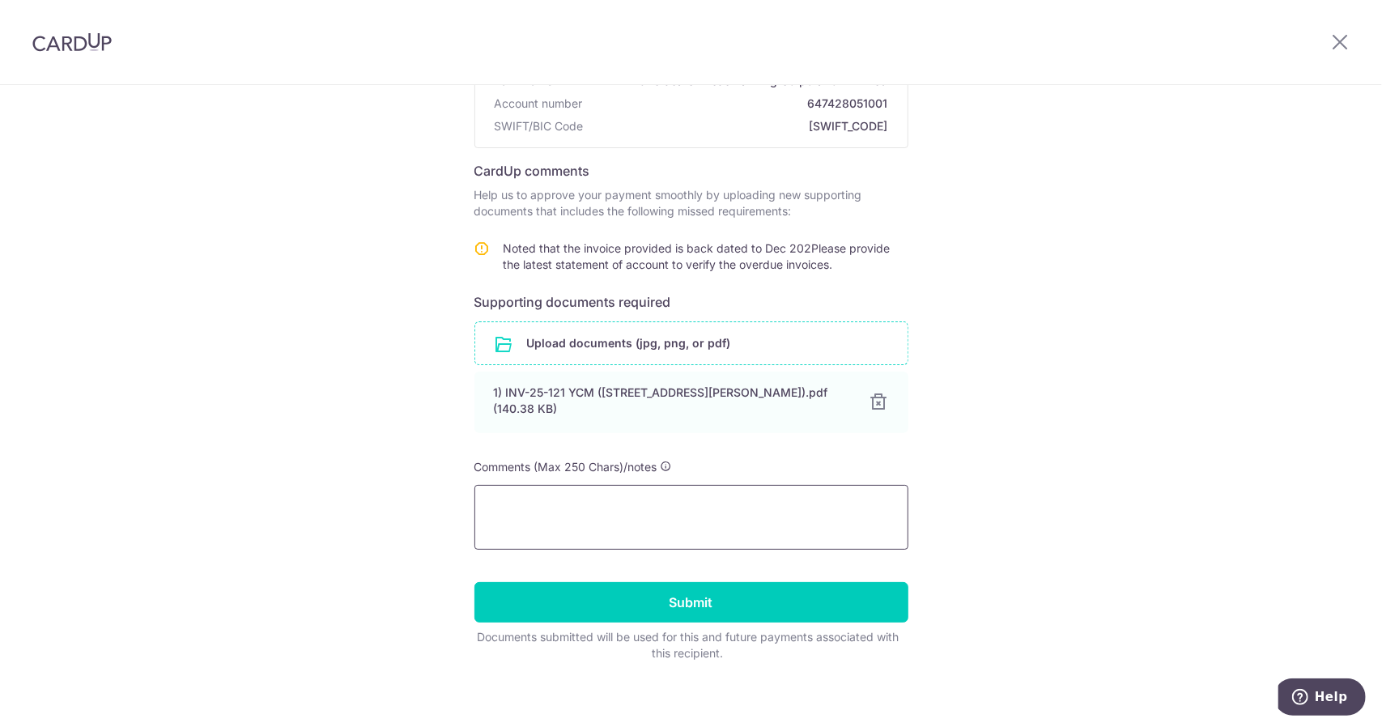
click at [701, 504] on textarea at bounding box center [691, 517] width 434 height 65
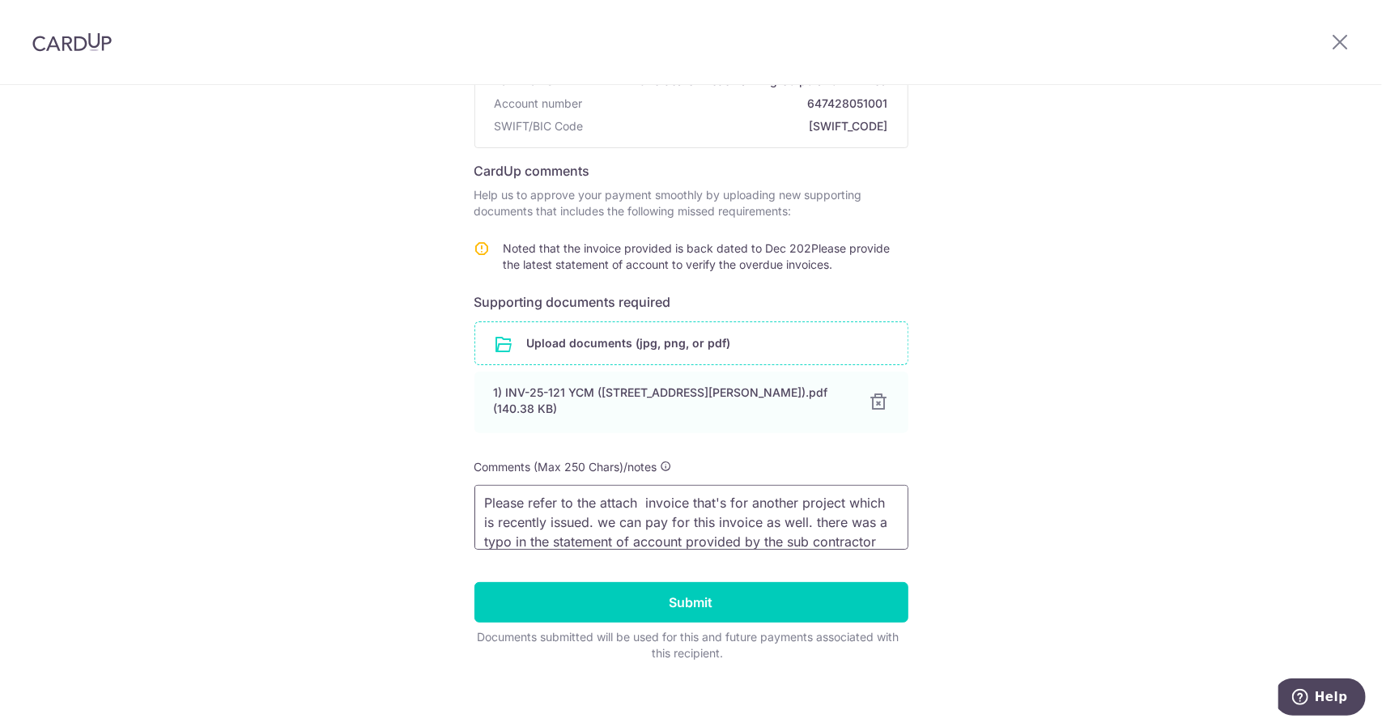
scroll to position [22, 0]
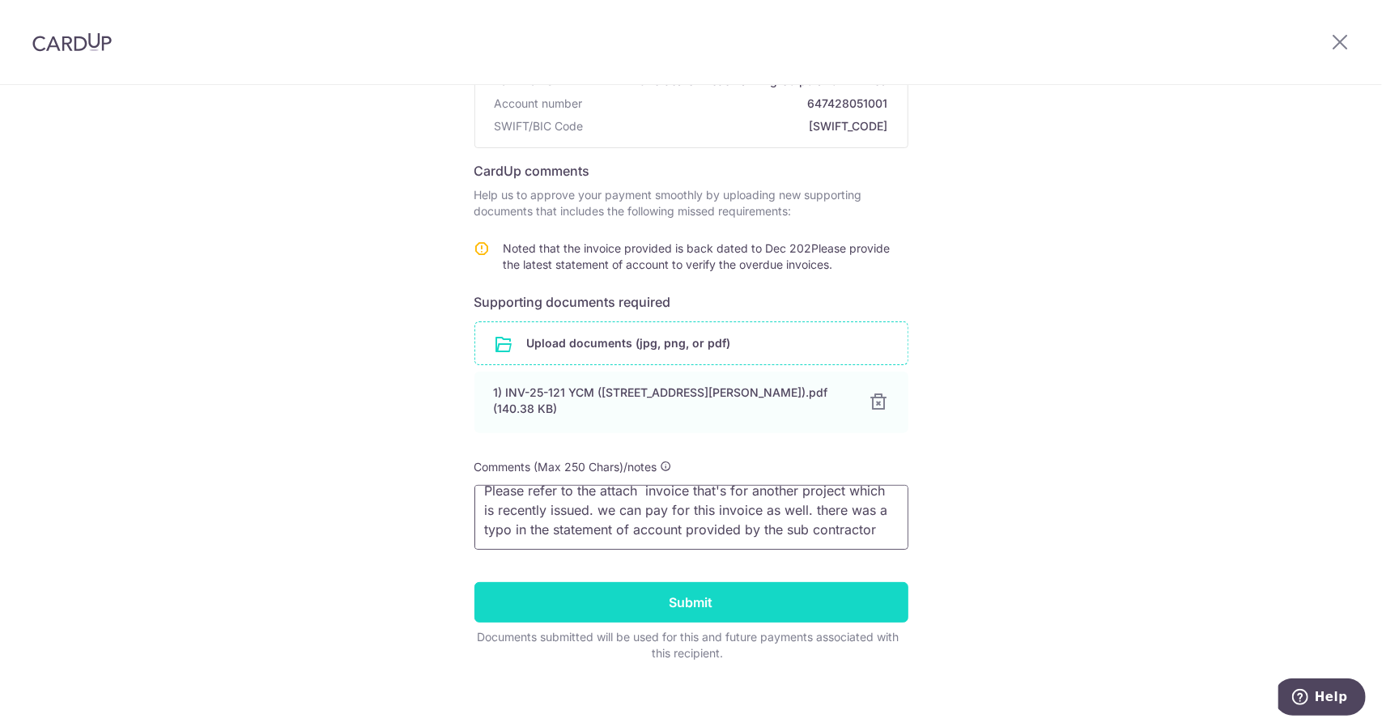
type textarea "Please refer to the attach invoice that's for another project which is recently…"
click at [856, 582] on input "Submit" at bounding box center [691, 602] width 434 height 40
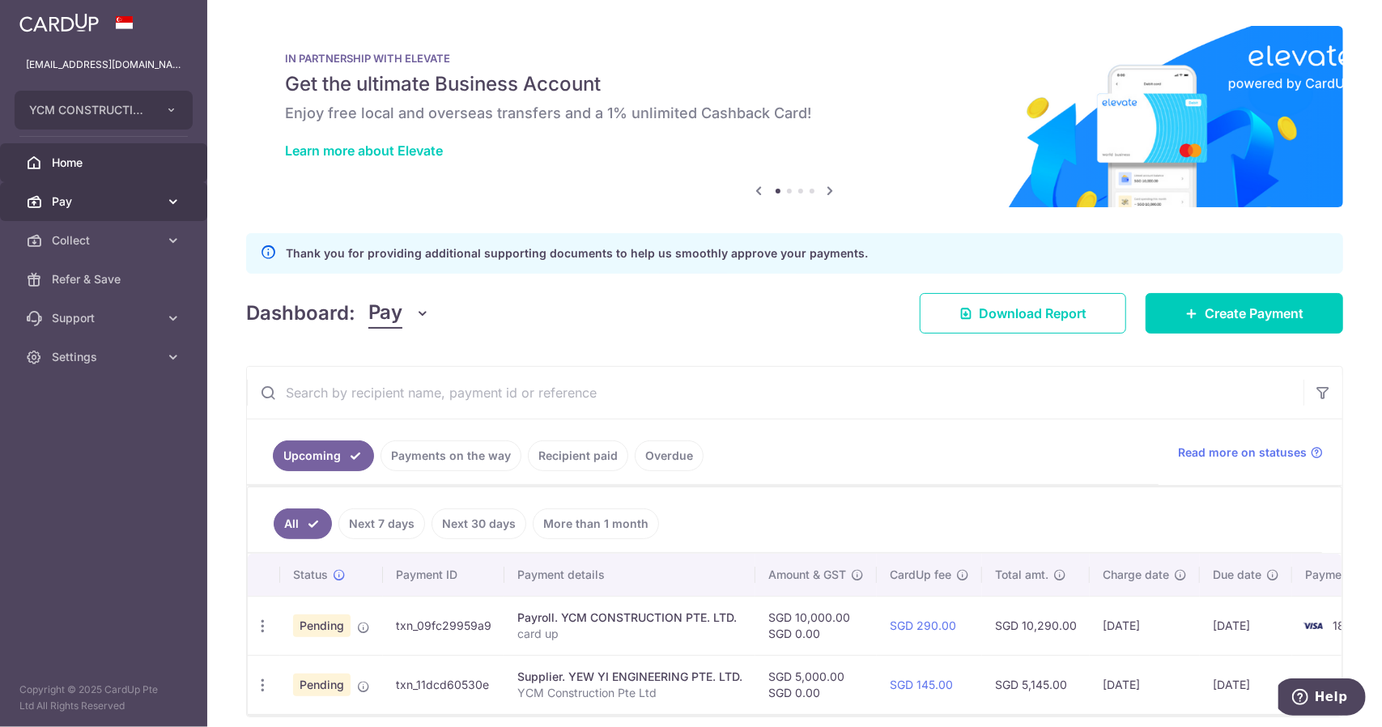
click at [151, 195] on span "Pay" at bounding box center [105, 201] width 107 height 16
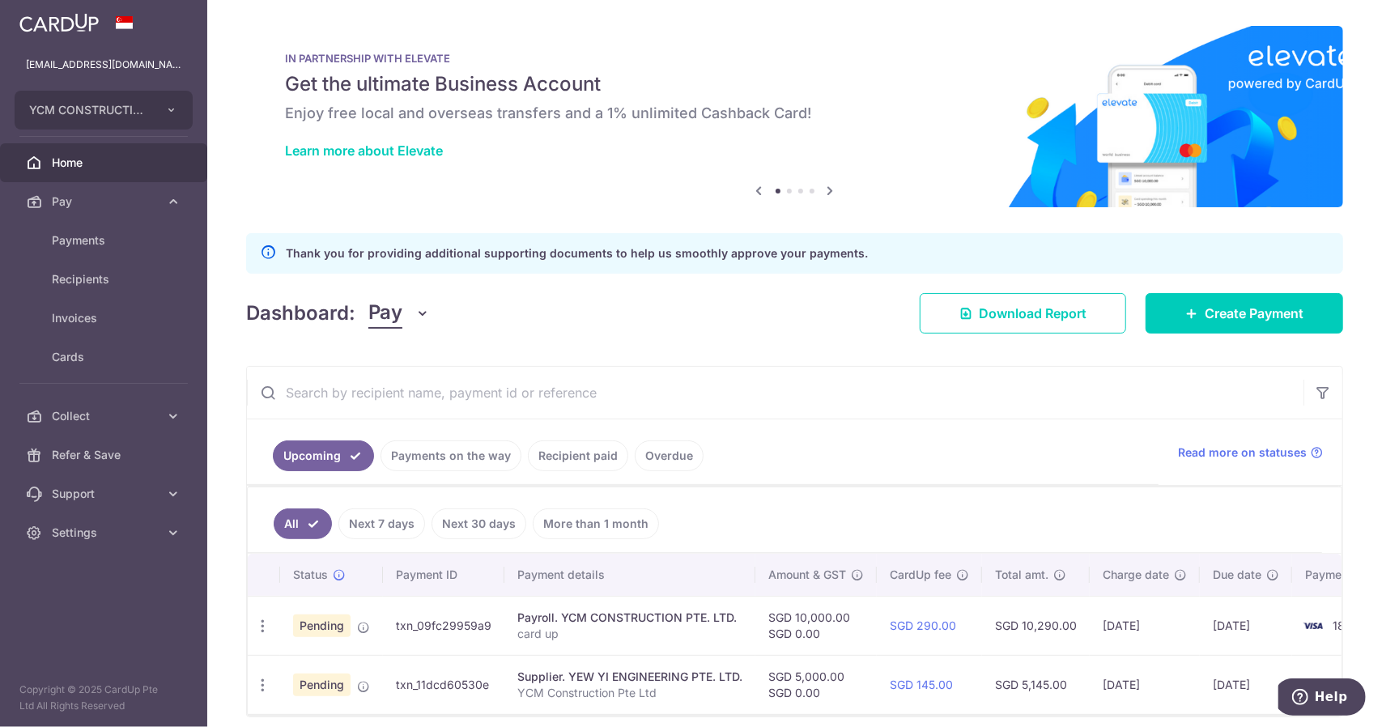
drag, startPoint x: 787, startPoint y: 22, endPoint x: 714, endPoint y: 8, distance: 74.1
click at [787, 22] on div "× Pause Schedule Pause all future payments in this series Pause just this one p…" at bounding box center [794, 363] width 1175 height 727
